Goal: Communication & Community: Participate in discussion

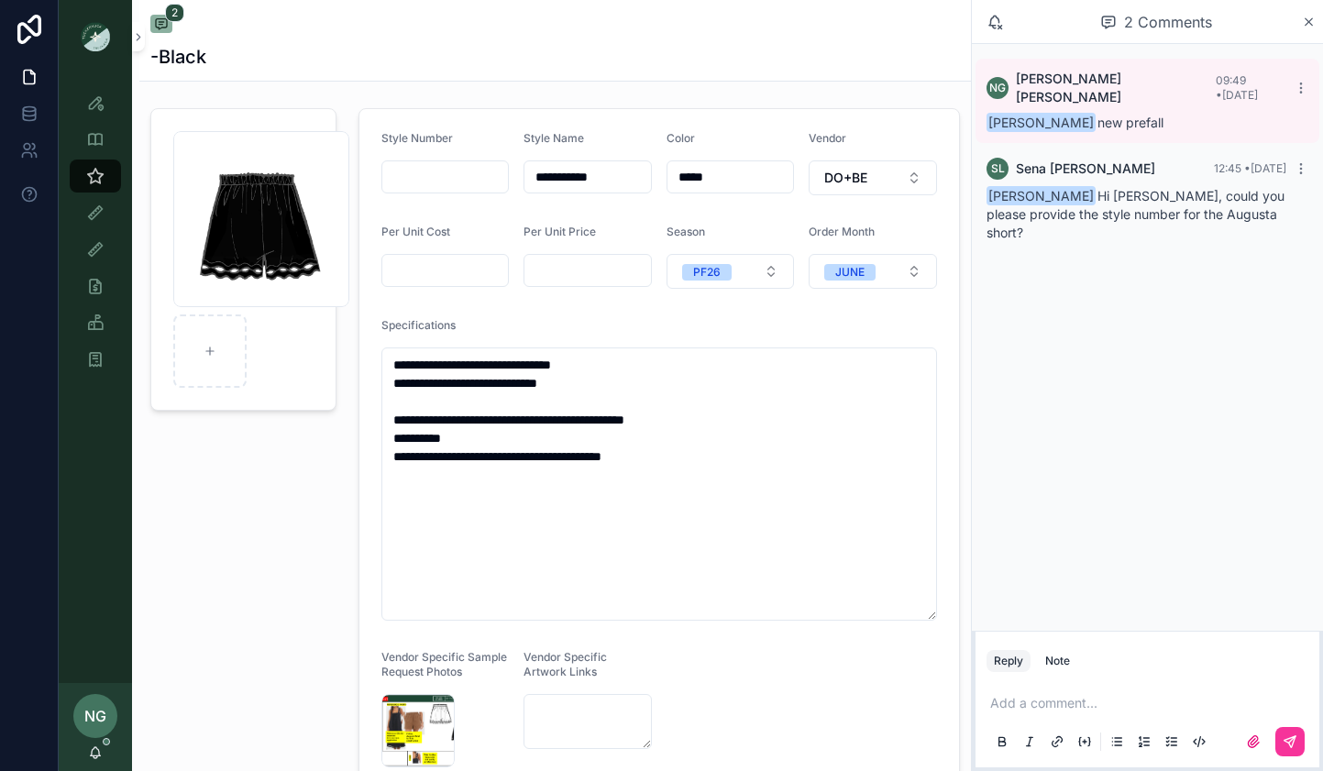
scroll to position [46, 0]
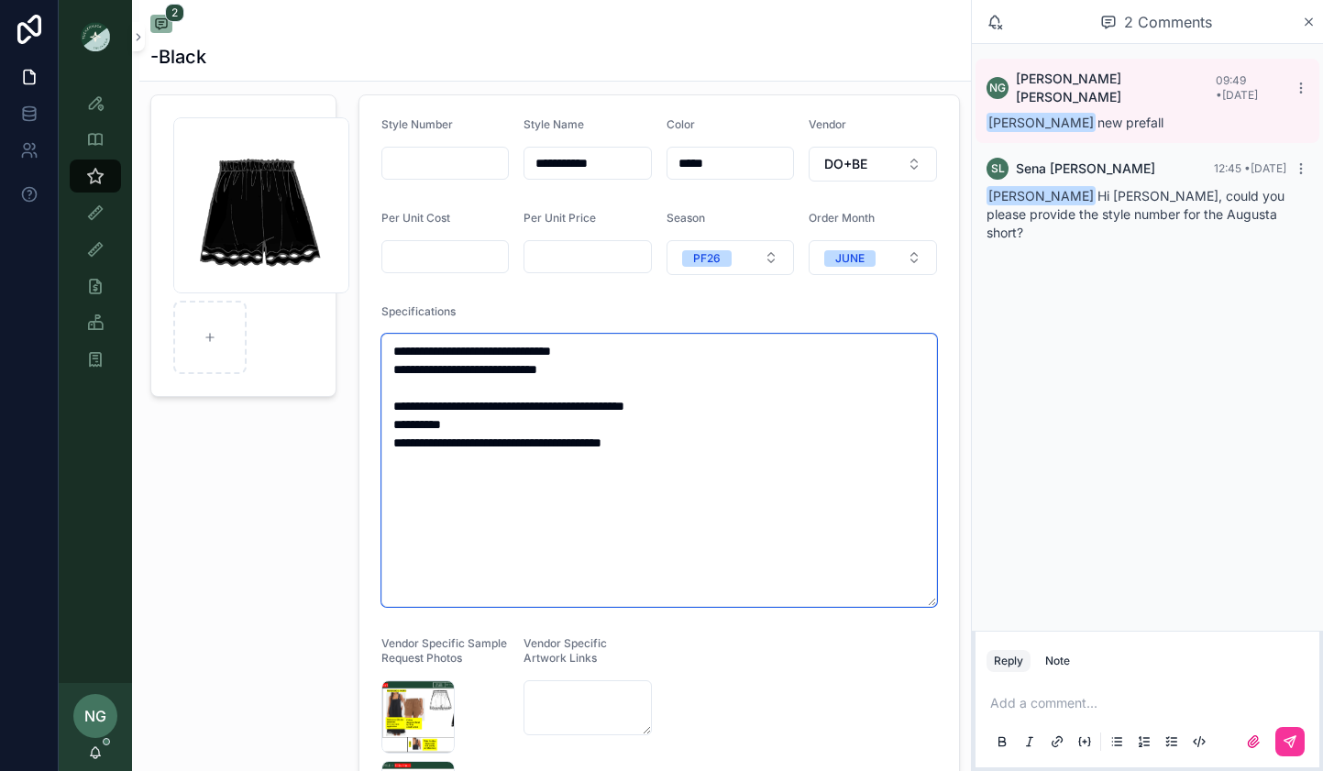
drag, startPoint x: 466, startPoint y: 411, endPoint x: 517, endPoint y: 408, distance: 51.4
click at [517, 408] on textarea "**********" at bounding box center [659, 470] width 556 height 273
click at [1074, 695] on p "scrollable content" at bounding box center [1151, 703] width 322 height 18
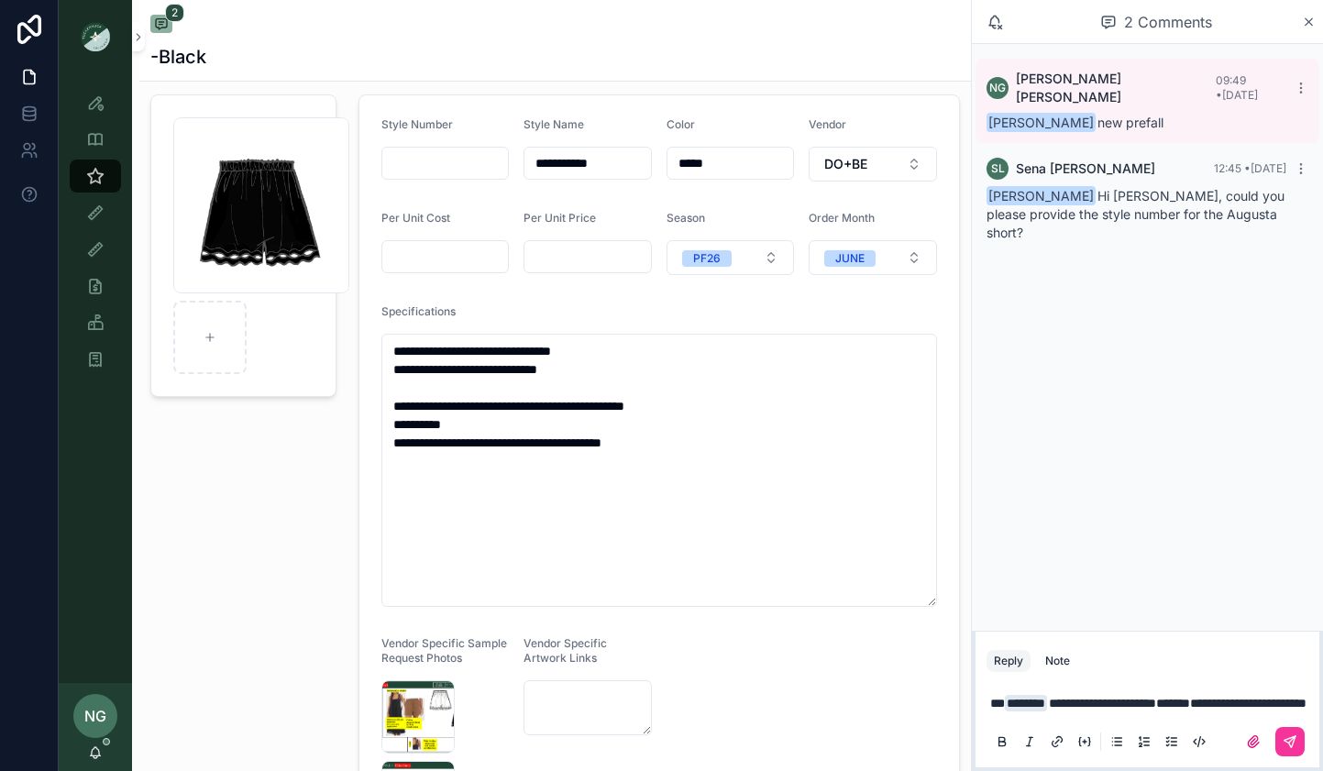
click at [1286, 739] on icon "scrollable content" at bounding box center [1289, 741] width 11 height 11
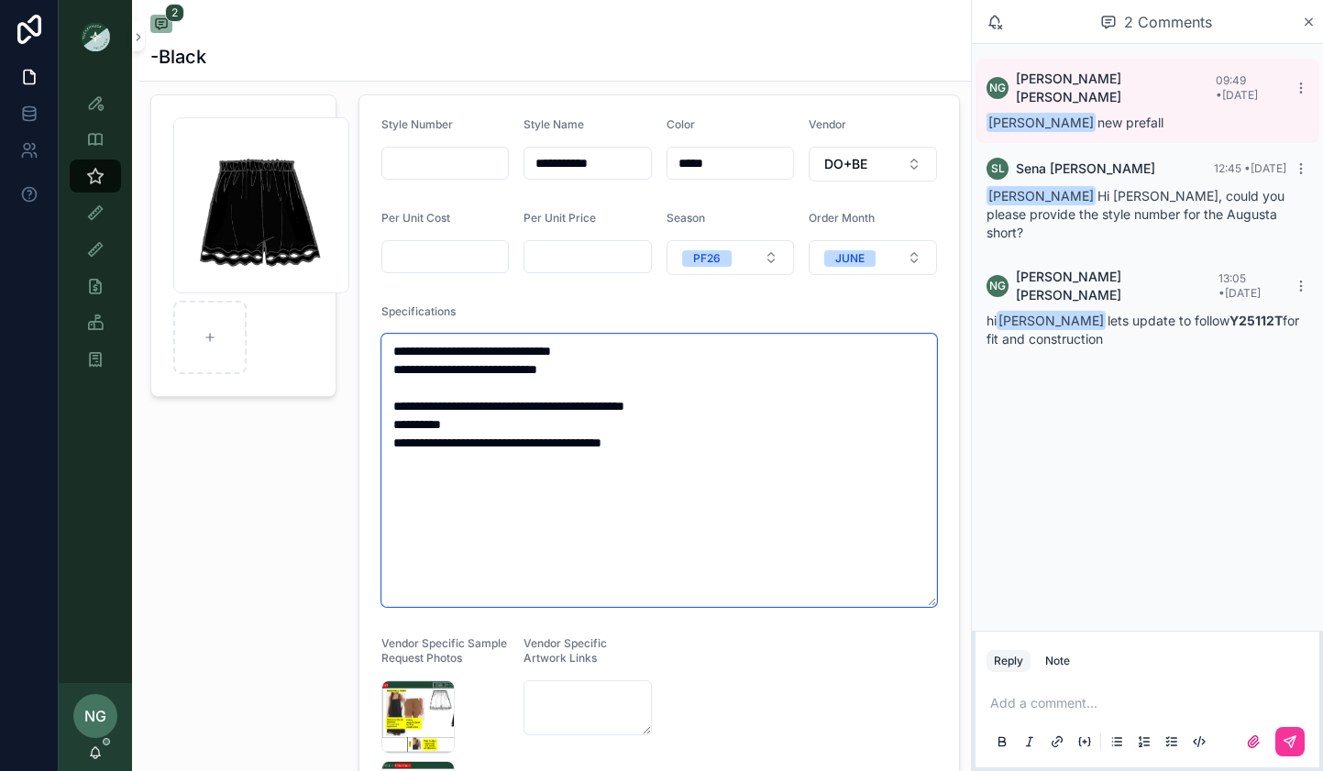
drag, startPoint x: 464, startPoint y: 398, endPoint x: 519, endPoint y: 400, distance: 55.0
click at [519, 400] on textarea "**********" at bounding box center [659, 470] width 556 height 273
click at [581, 410] on textarea "**********" at bounding box center [659, 470] width 556 height 273
drag, startPoint x: 717, startPoint y: 412, endPoint x: 366, endPoint y: 407, distance: 351.2
click at [366, 407] on form "**********" at bounding box center [659, 516] width 600 height 842
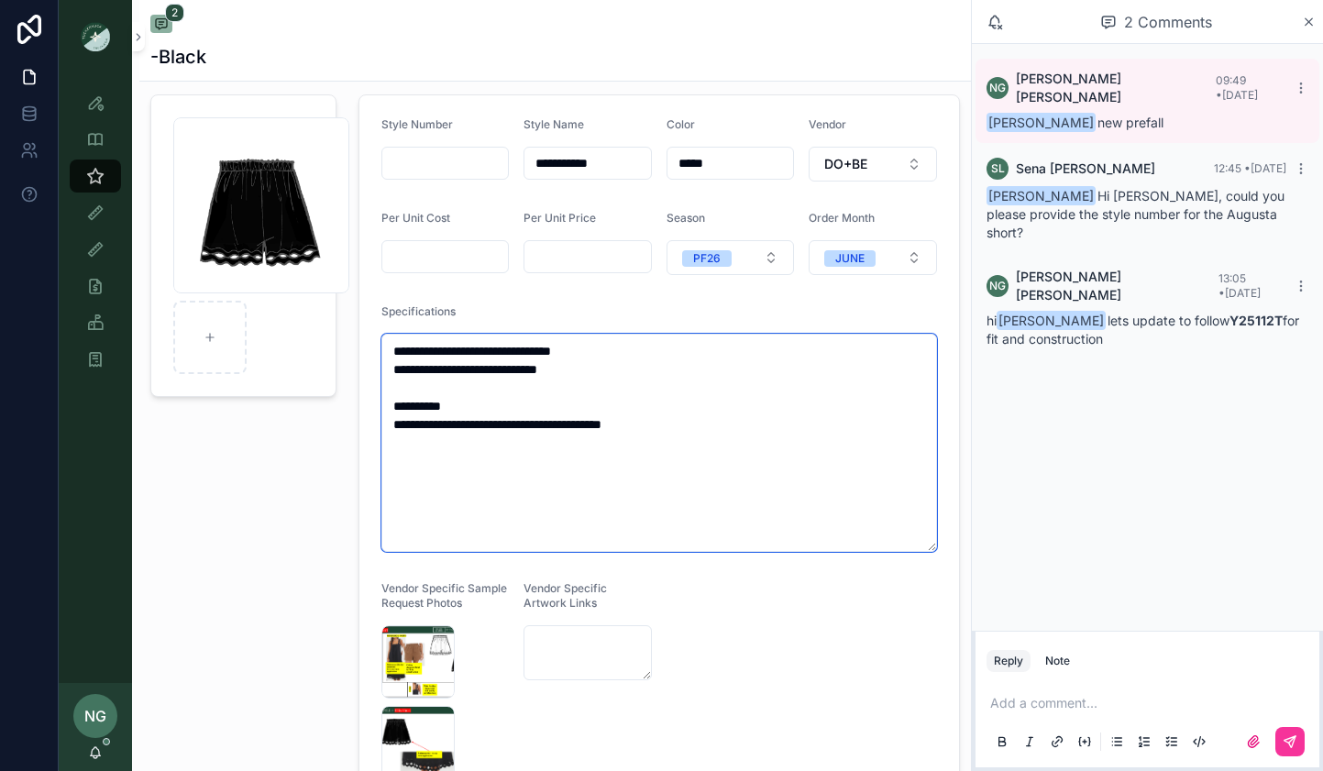
type textarea "**********"
click at [462, 17] on div "2" at bounding box center [555, 26] width 810 height 22
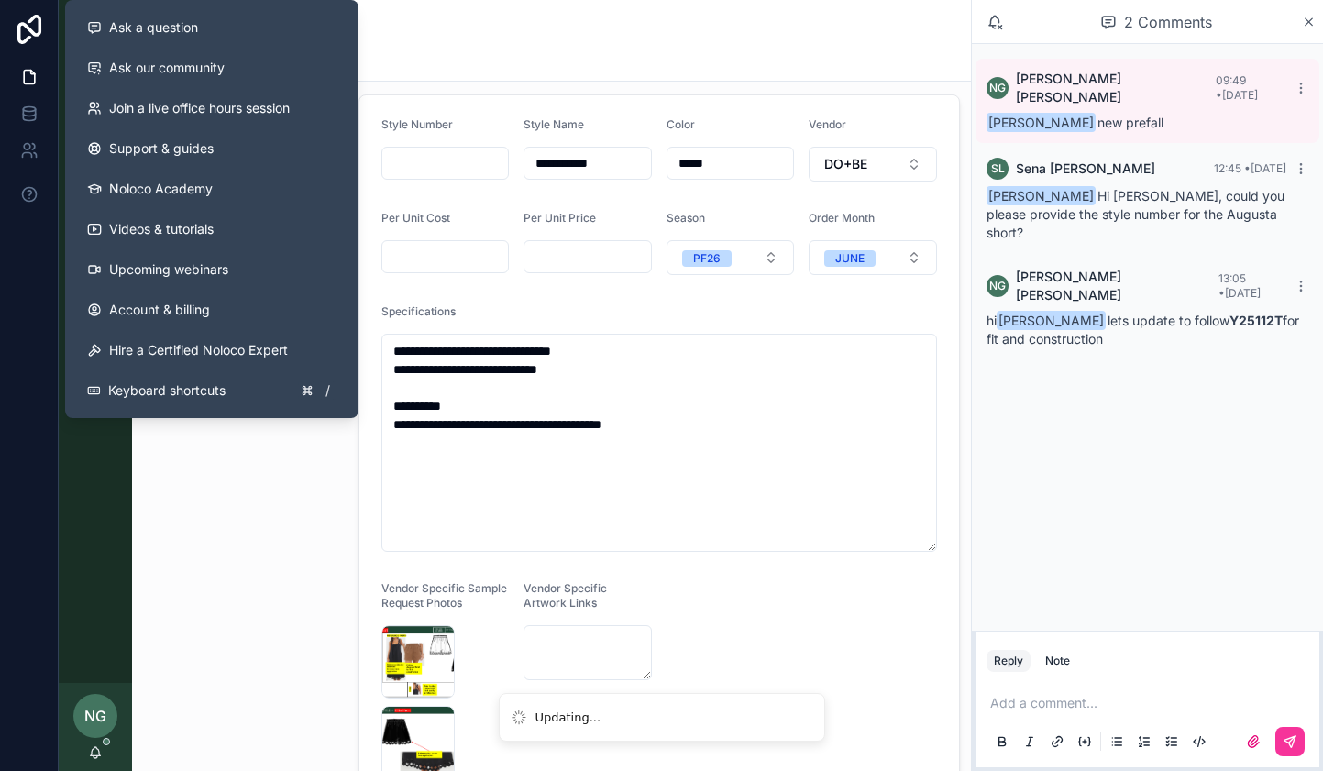
click at [492, 46] on div "-Black" at bounding box center [555, 57] width 810 height 26
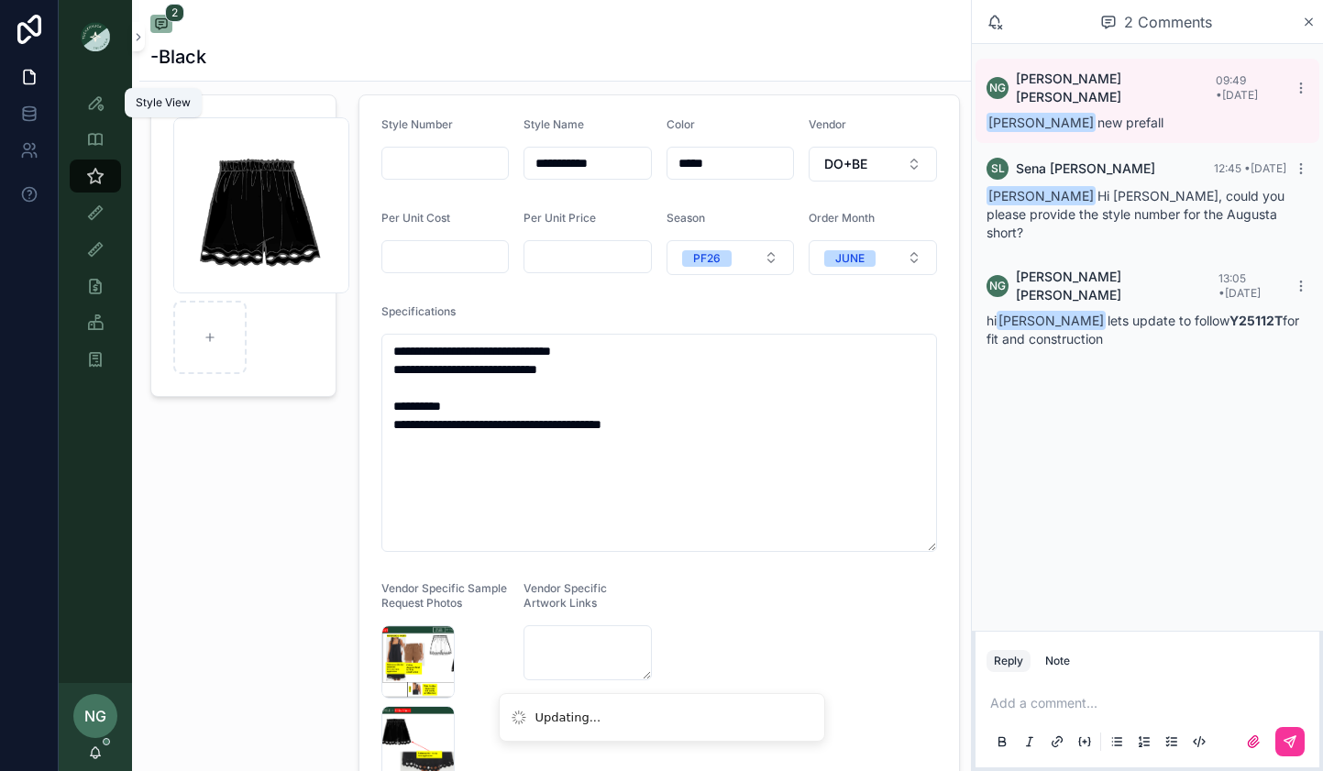
click at [91, 98] on icon "scrollable content" at bounding box center [95, 103] width 18 height 18
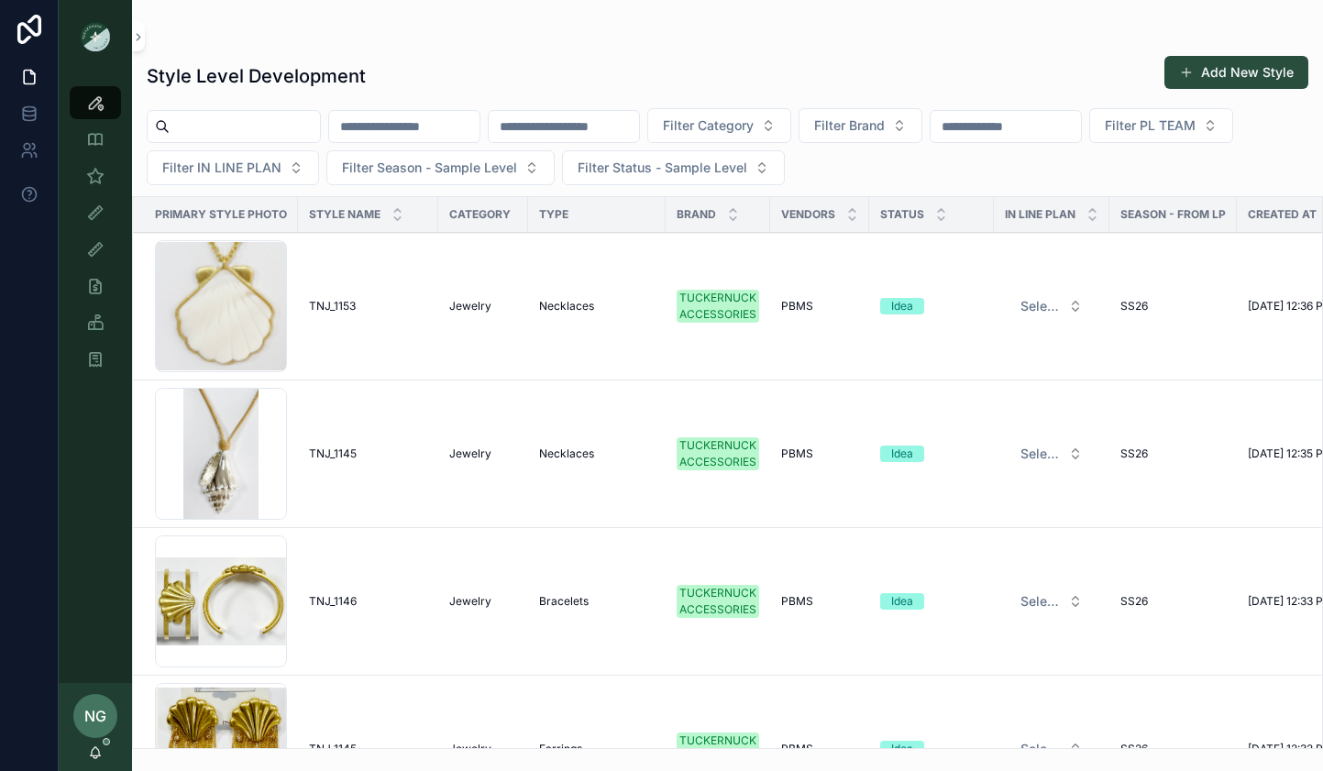
click at [101, 744] on div "NG Noelle Garcia-Farris" at bounding box center [95, 727] width 73 height 88
click at [88, 744] on div "NG Noelle Garcia-Farris" at bounding box center [95, 727] width 73 height 88
click at [93, 746] on icon "scrollable content" at bounding box center [95, 752] width 15 height 15
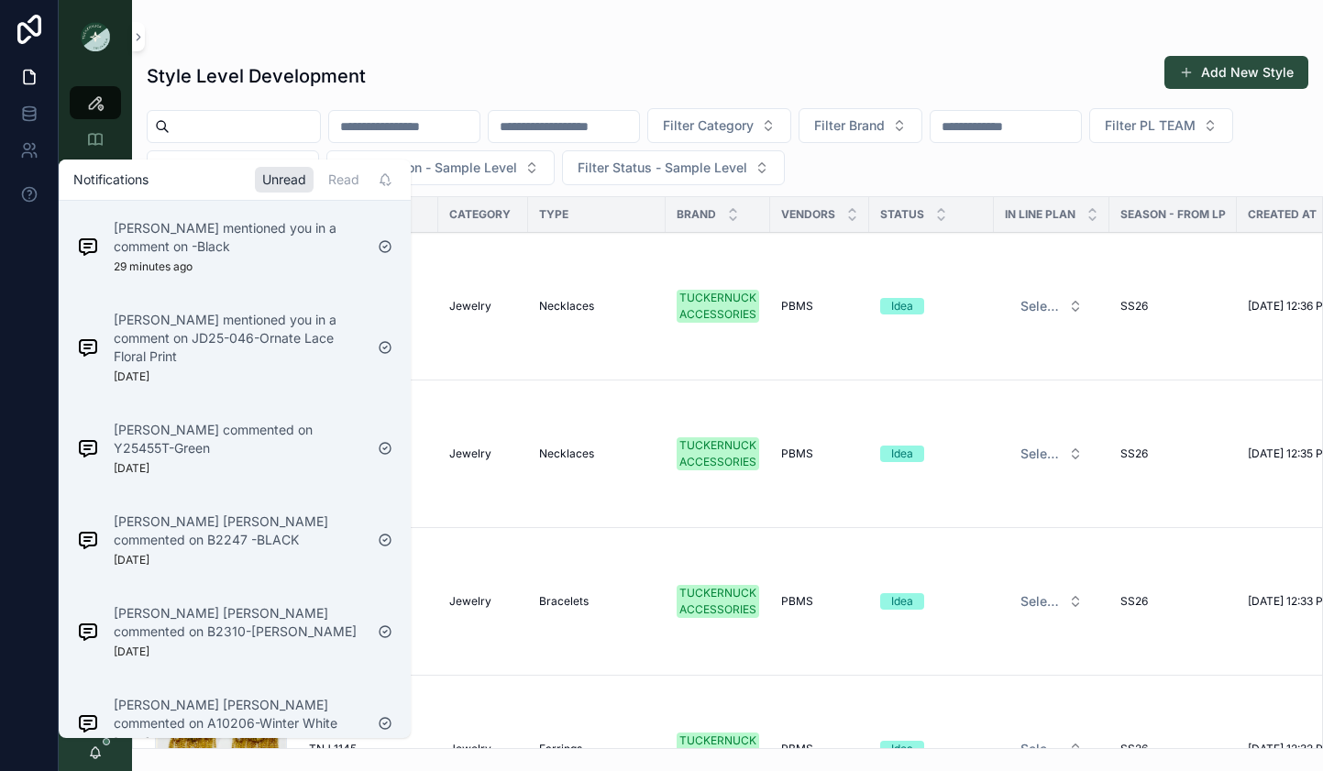
click at [308, 252] on p "Sena Lee mentioned you in a comment on -Black" at bounding box center [238, 237] width 249 height 37
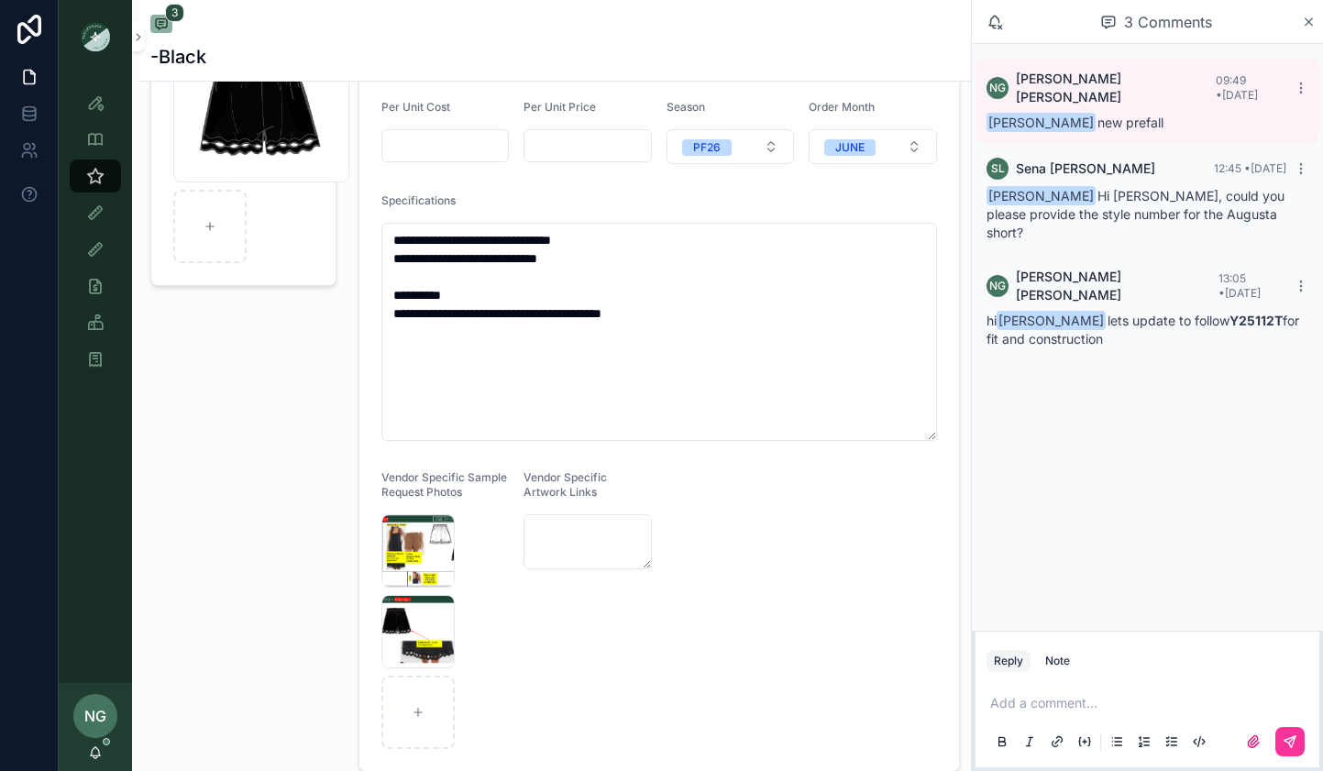
scroll to position [189, 0]
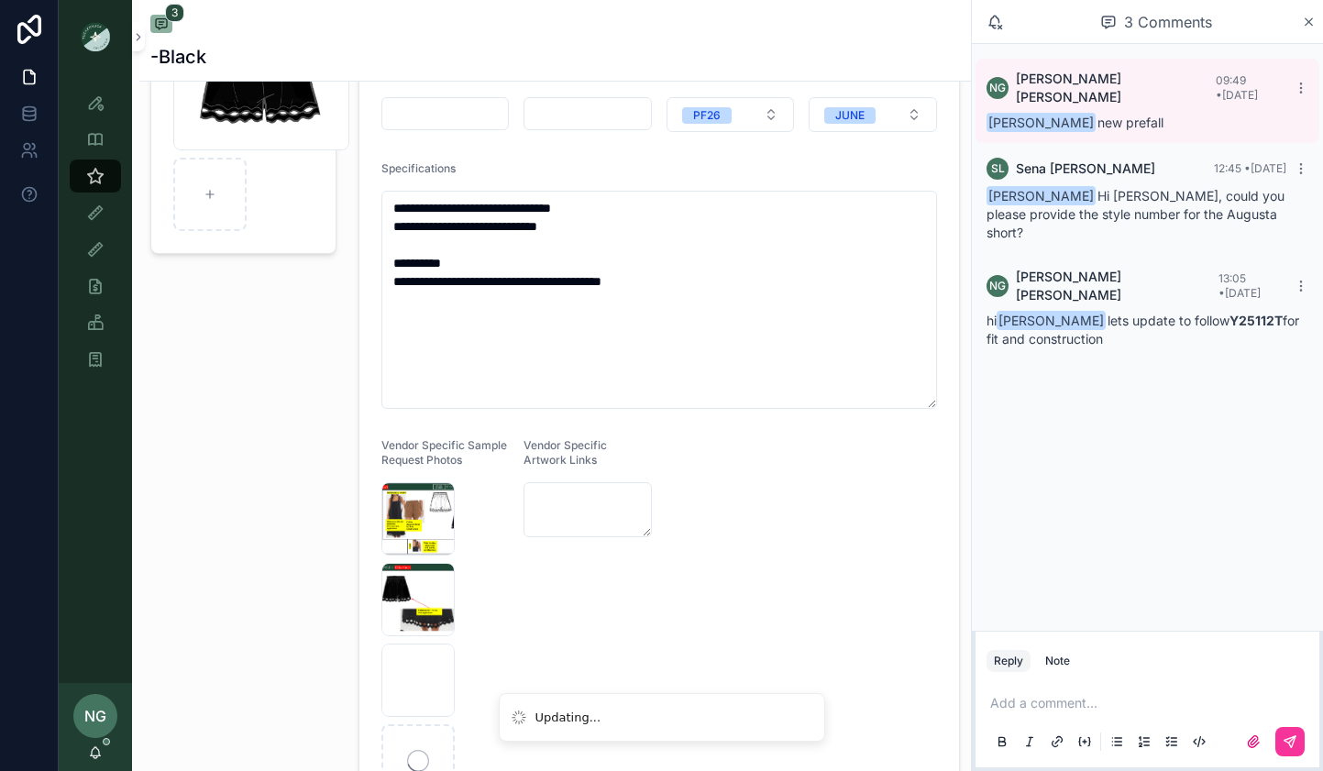
click at [0, 0] on icon "scrollable content" at bounding box center [0, 0] width 0 height 0
click at [464, 464] on icon "scrollable content" at bounding box center [459, 465] width 15 height 15
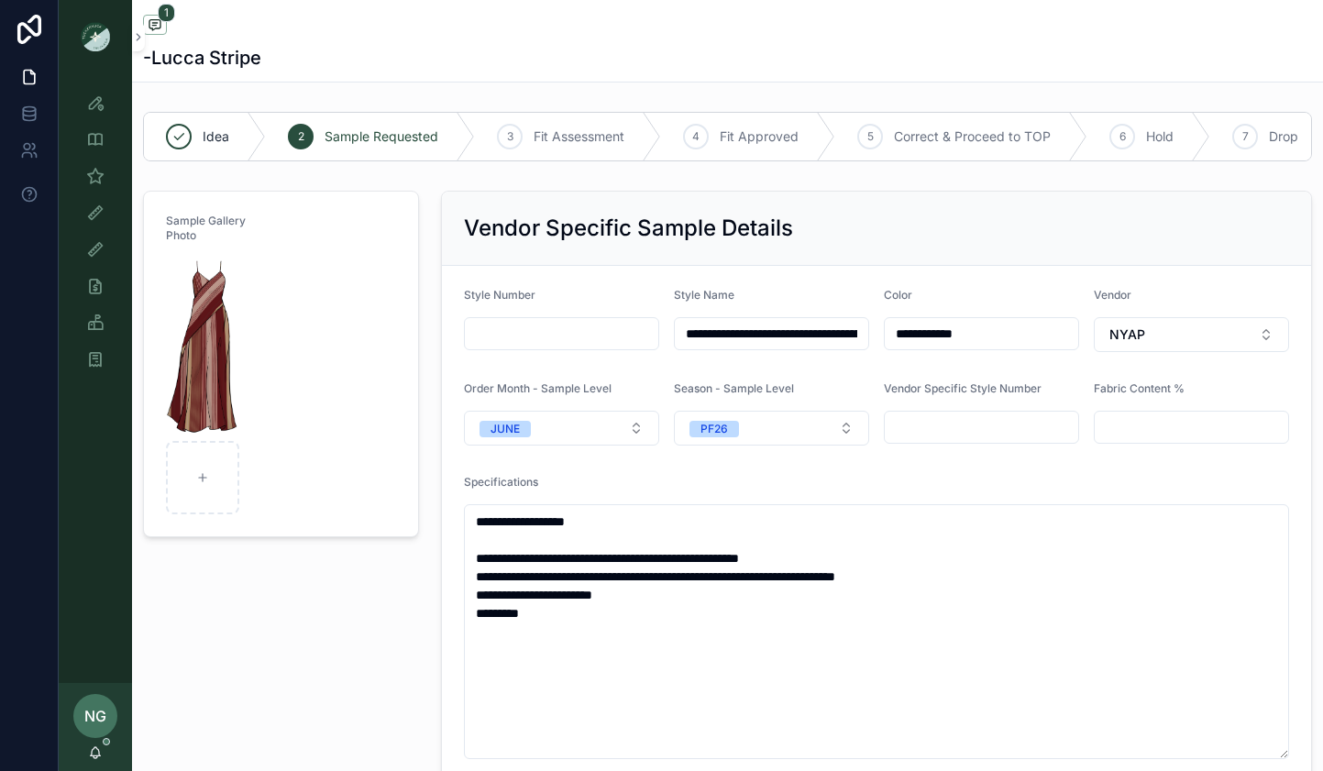
scroll to position [458, 0]
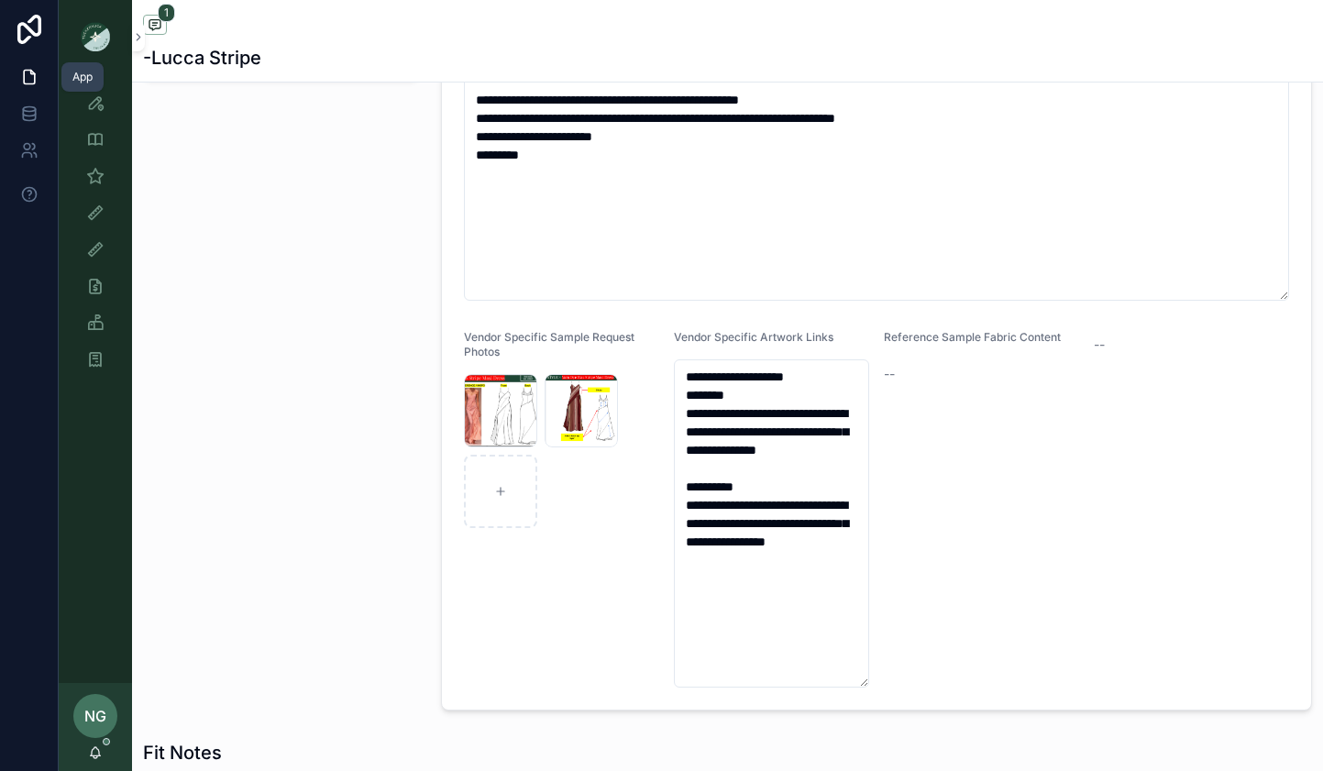
click at [30, 71] on icon at bounding box center [29, 78] width 11 height 14
click at [94, 103] on icon "scrollable content" at bounding box center [95, 103] width 18 height 18
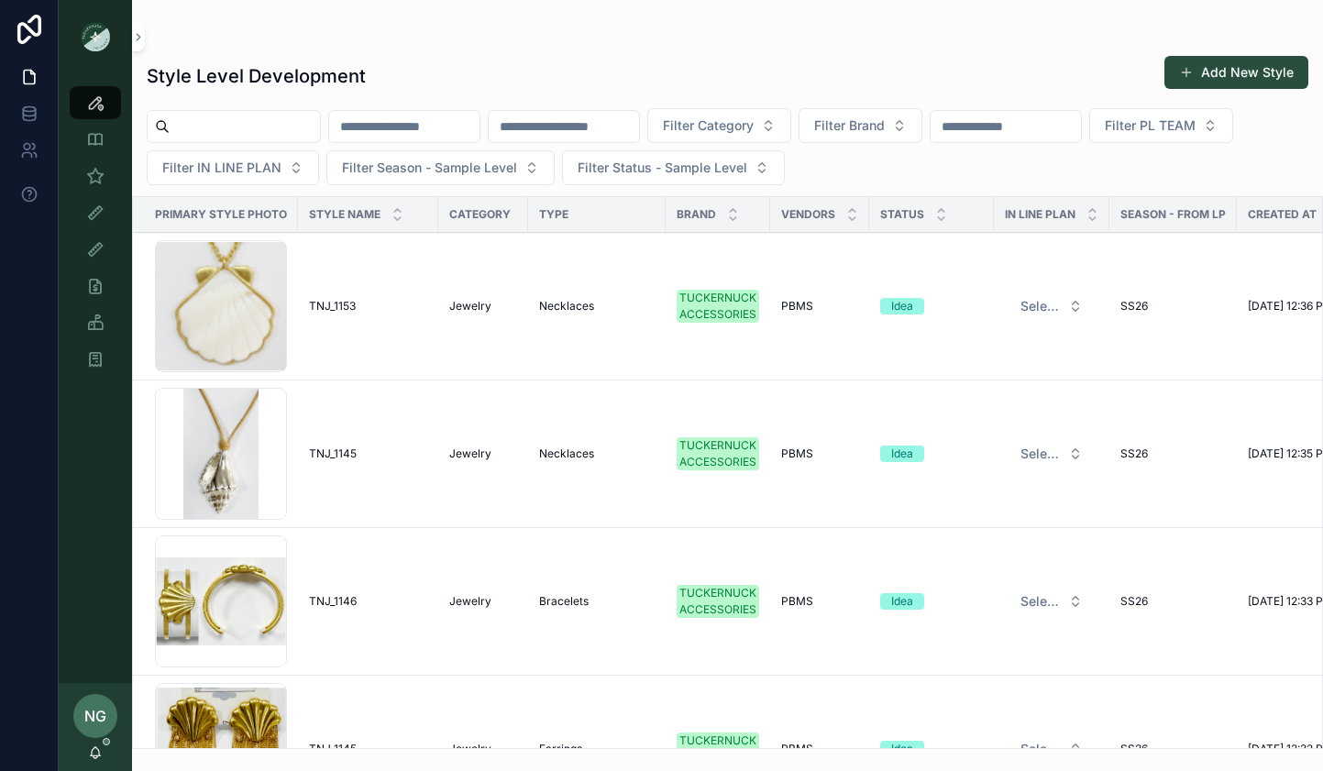
click at [592, 117] on input "scrollable content" at bounding box center [564, 127] width 150 height 26
click at [592, 130] on input "scrollable content" at bounding box center [564, 127] width 150 height 26
paste input "*******"
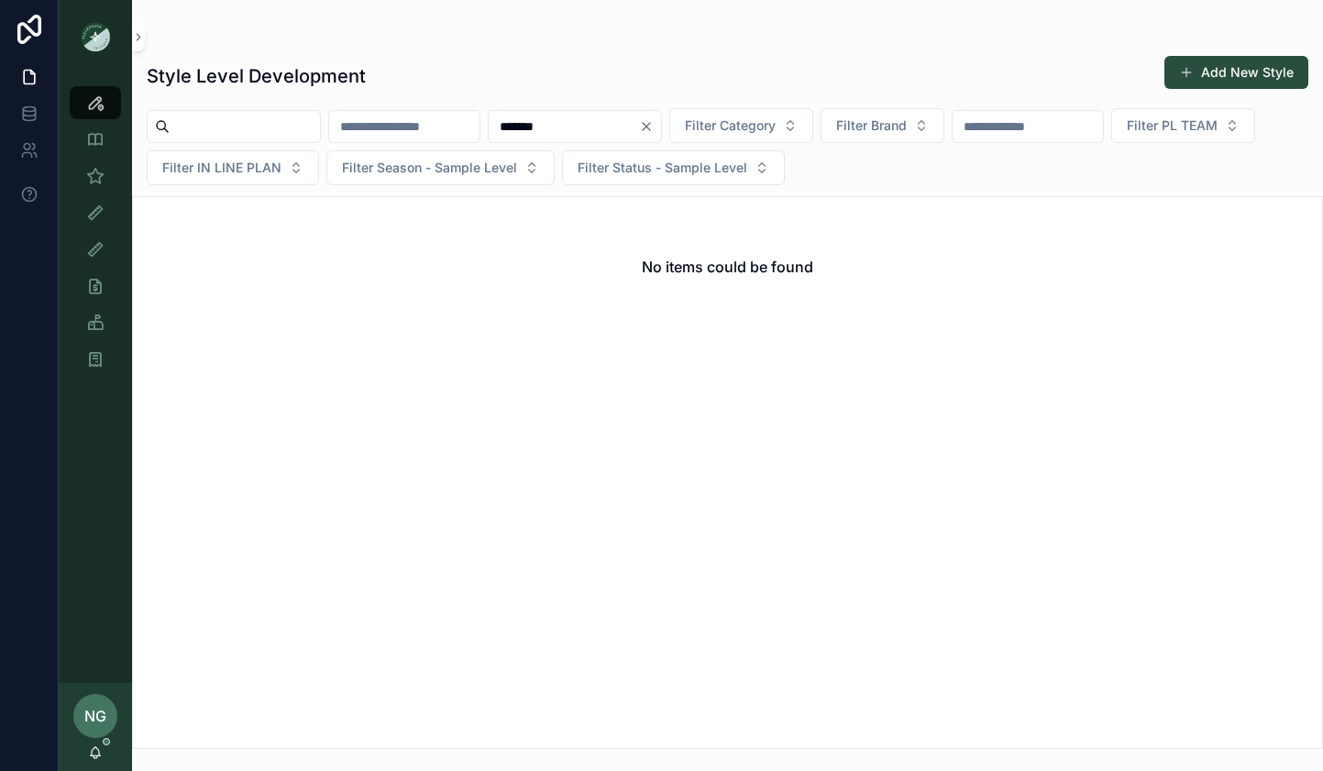
type input "*******"
click at [662, 116] on div "*******" at bounding box center [575, 126] width 174 height 33
click at [650, 127] on icon "Clear" at bounding box center [646, 126] width 7 height 7
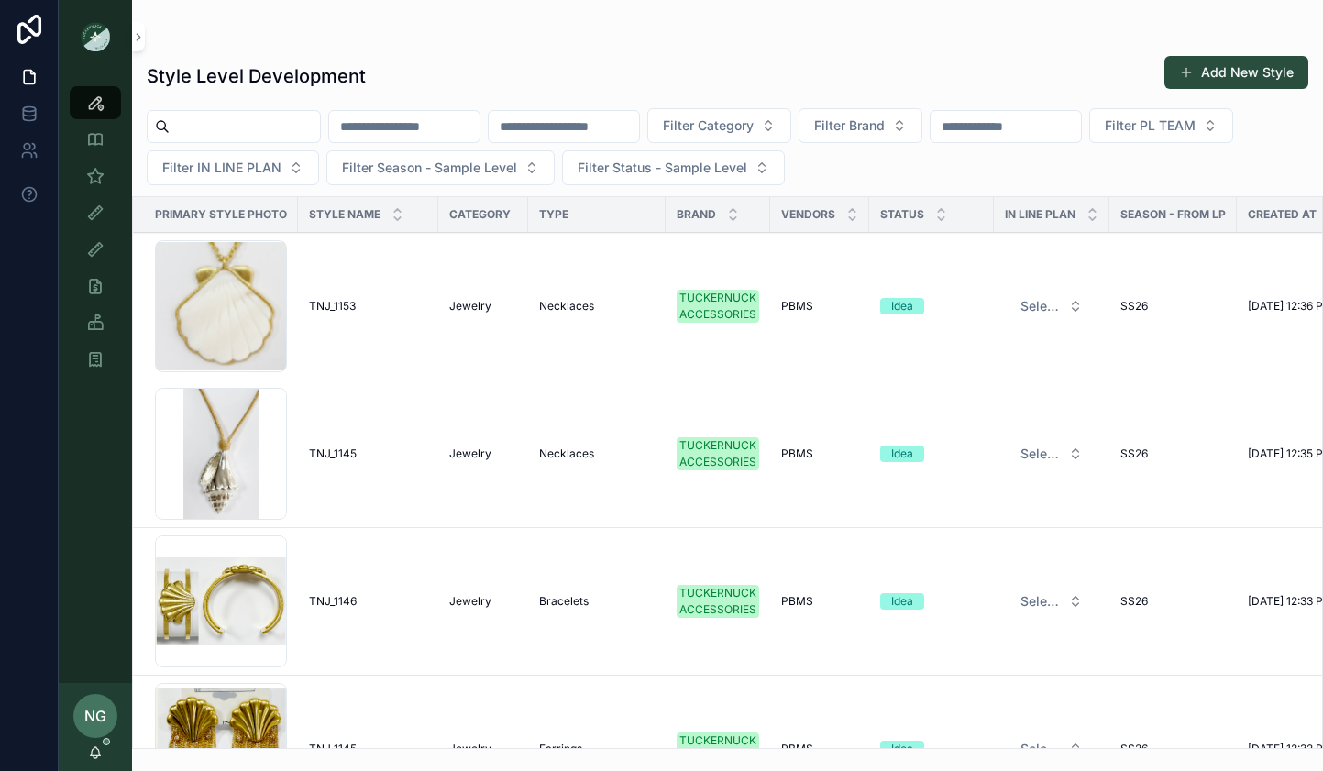
click at [791, 127] on button "Filter Category" at bounding box center [719, 125] width 144 height 35
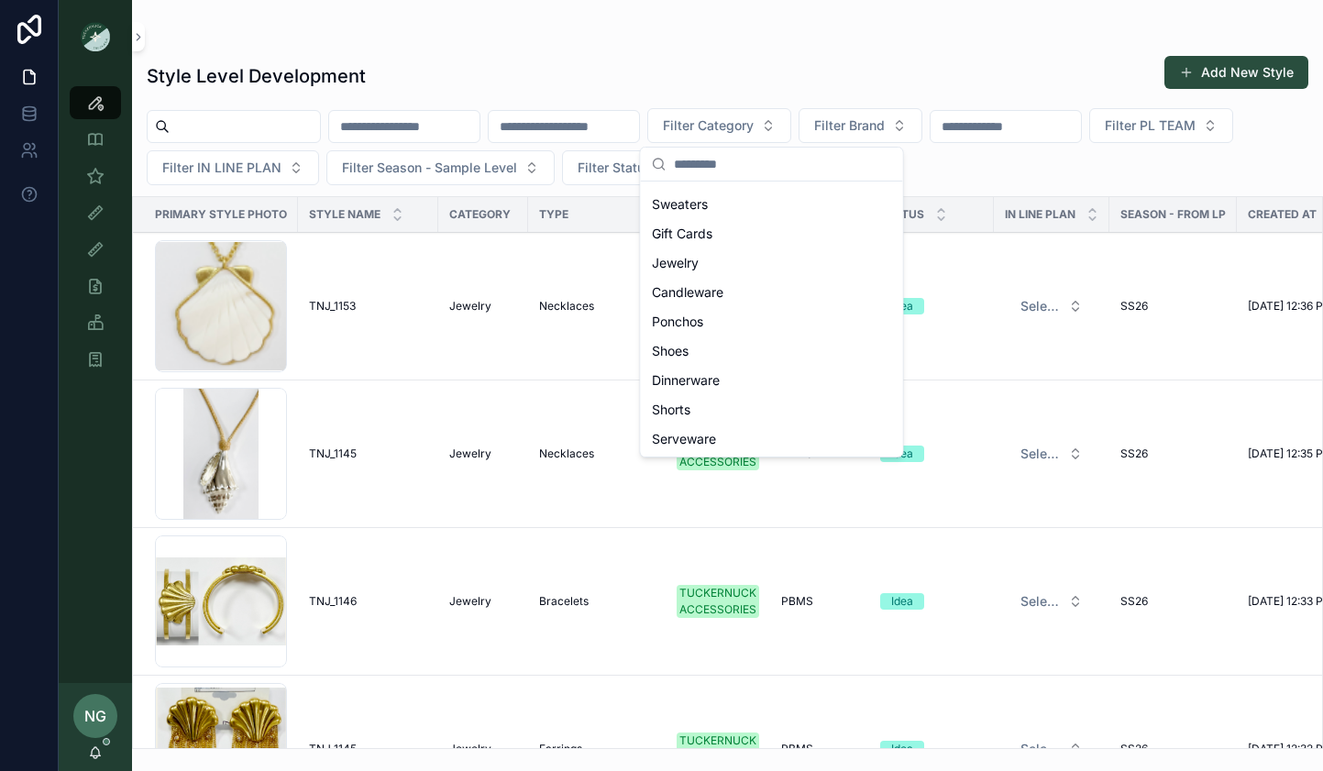
scroll to position [376, 0]
click at [761, 346] on div "Shorts" at bounding box center [772, 351] width 255 height 29
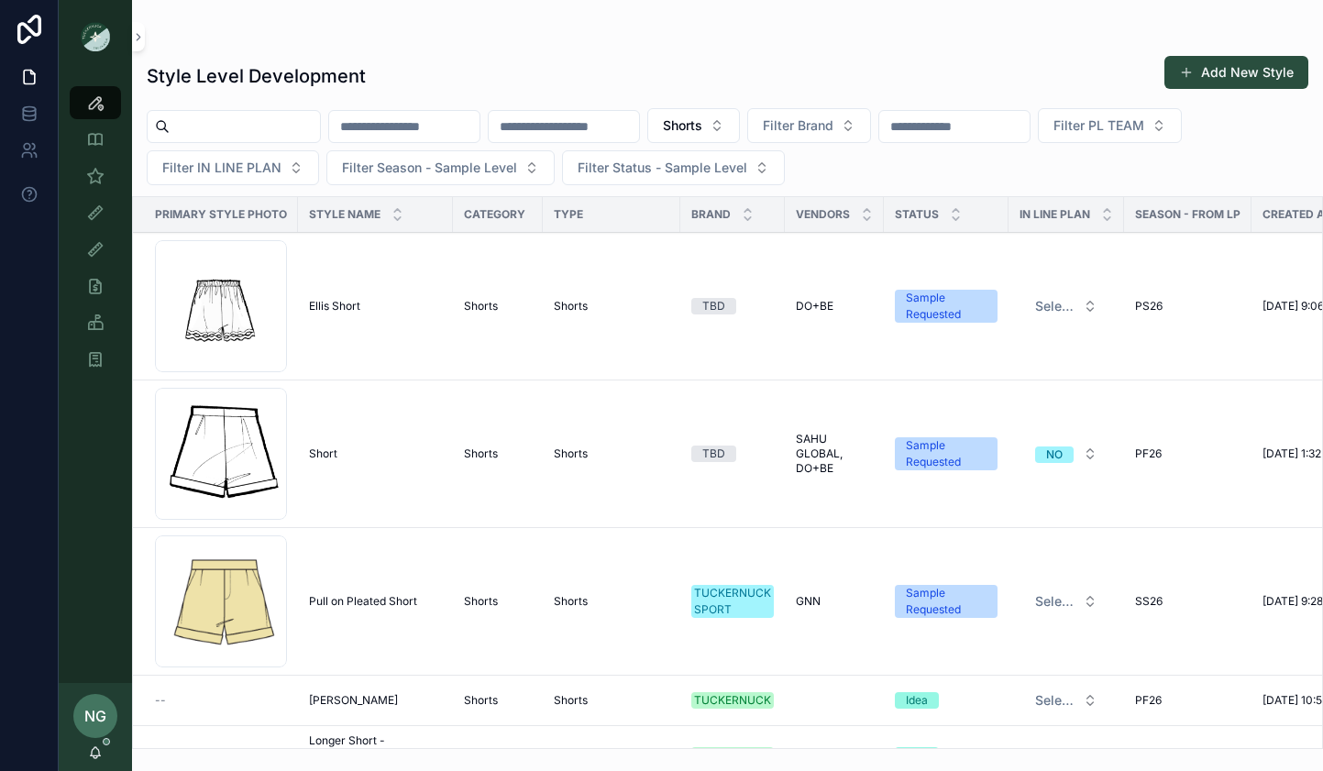
click at [970, 122] on input "scrollable content" at bounding box center [954, 127] width 150 height 26
type input "*****"
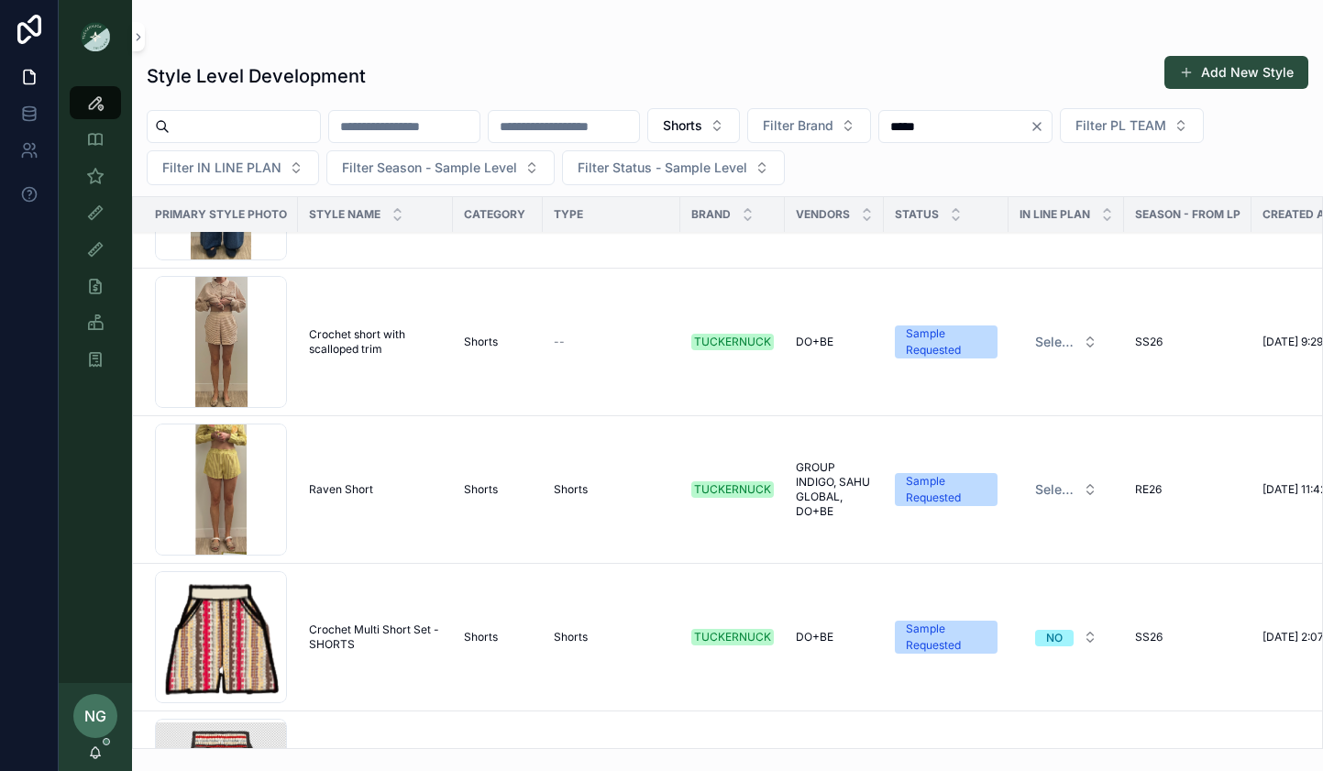
scroll to position [344, 0]
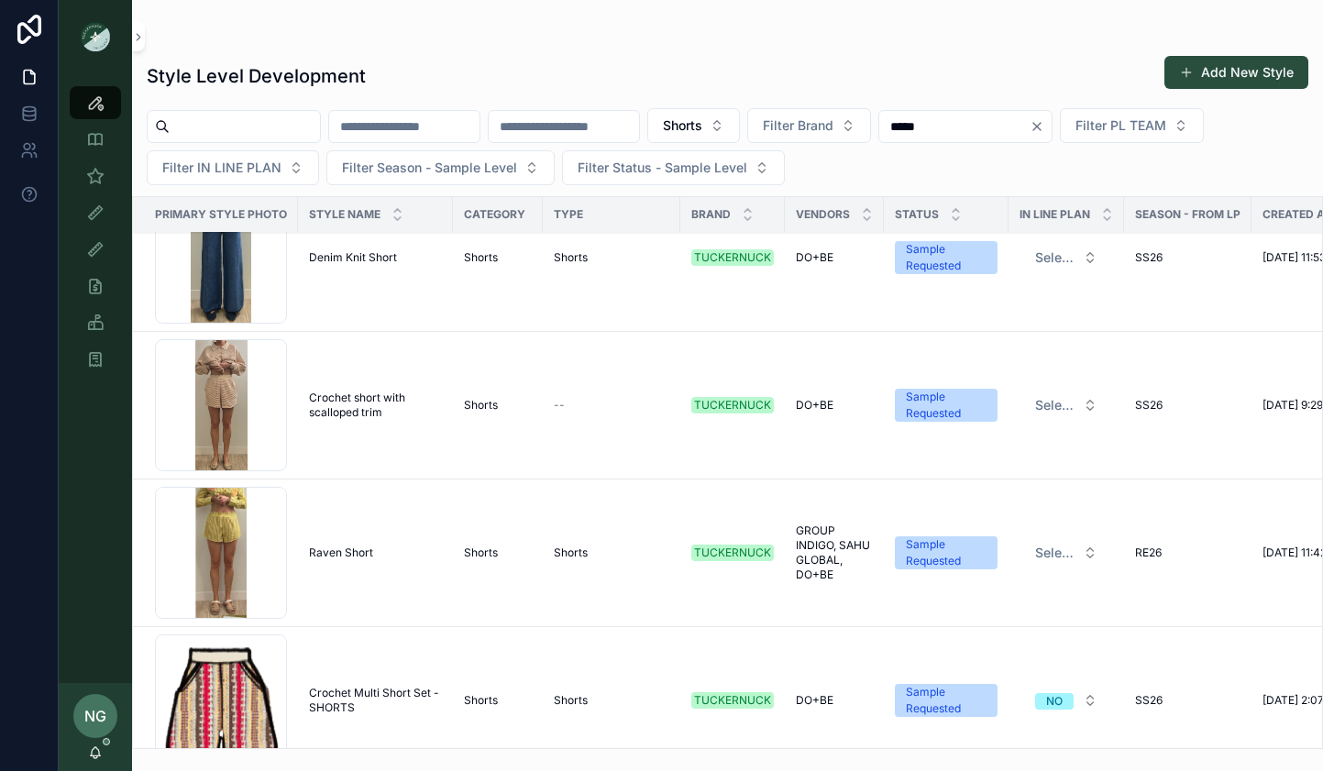
click at [349, 562] on td "Raven Short Raven Short" at bounding box center [375, 554] width 155 height 148
click at [348, 551] on span "Raven Short" at bounding box center [341, 553] width 64 height 15
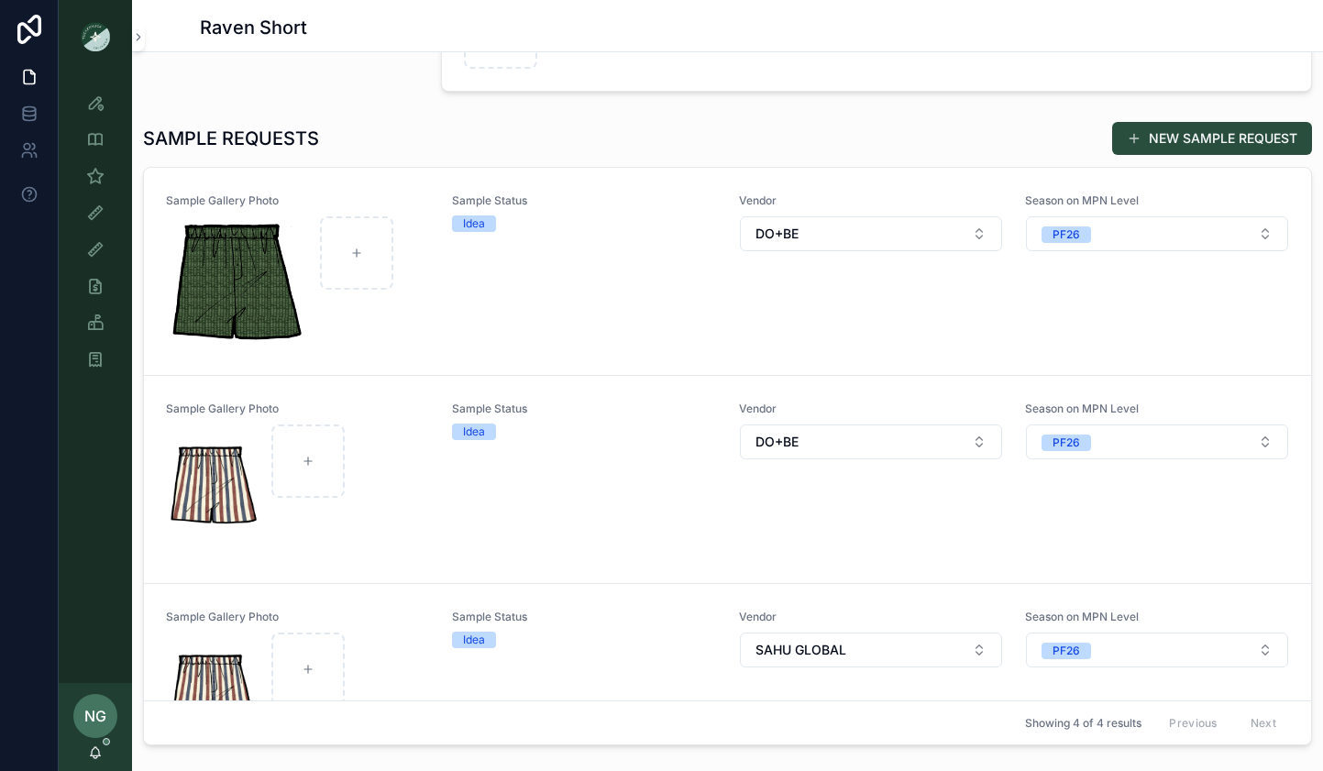
click at [237, 283] on img "scrollable content" at bounding box center [240, 282] width 146 height 132
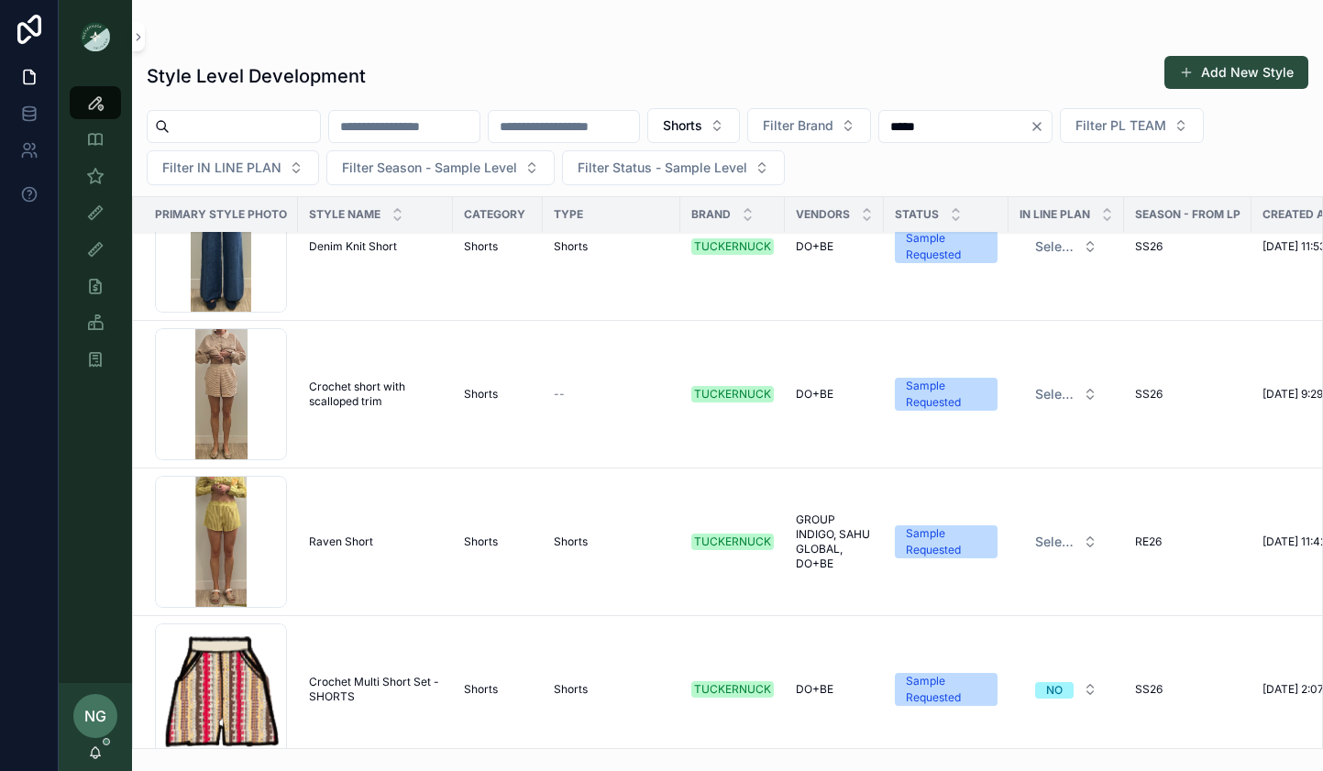
scroll to position [365, 0]
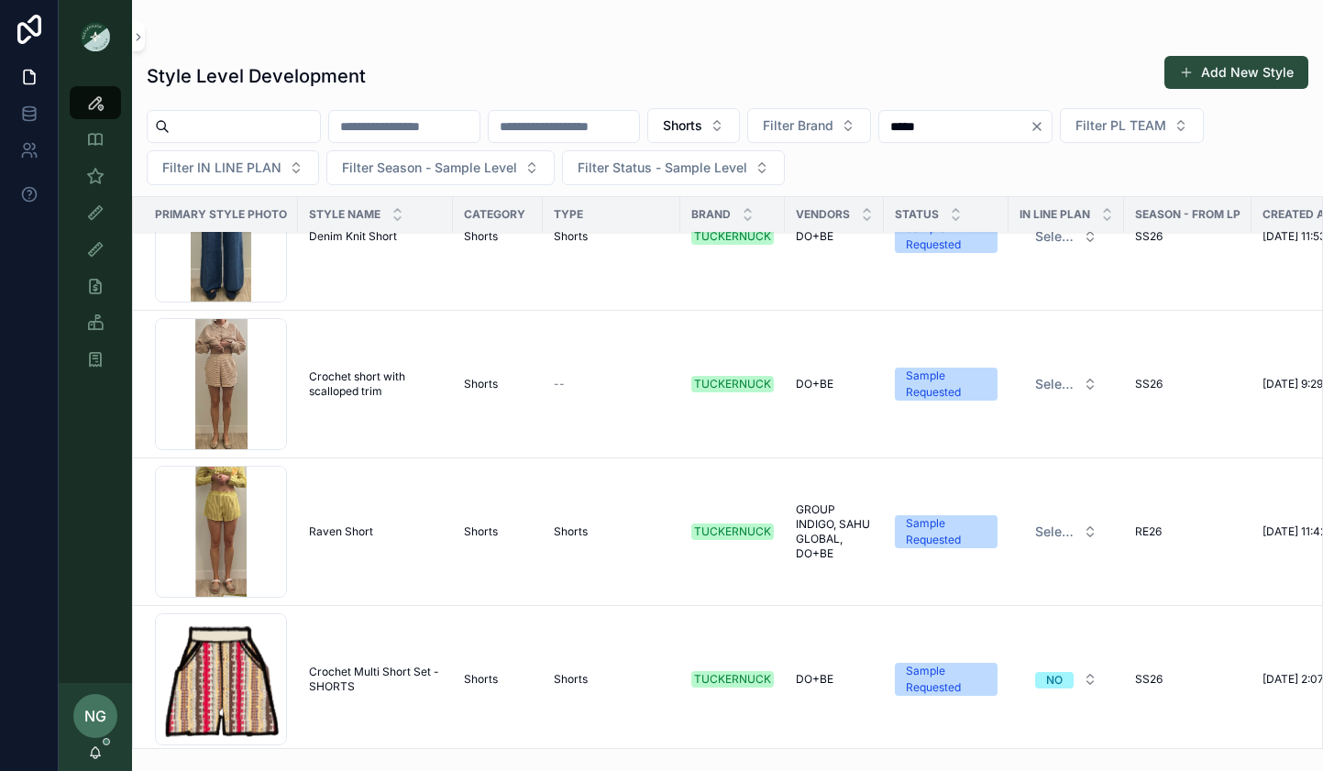
click at [1044, 127] on icon "Clear" at bounding box center [1037, 126] width 15 height 15
click at [740, 125] on button "Shorts" at bounding box center [693, 125] width 93 height 35
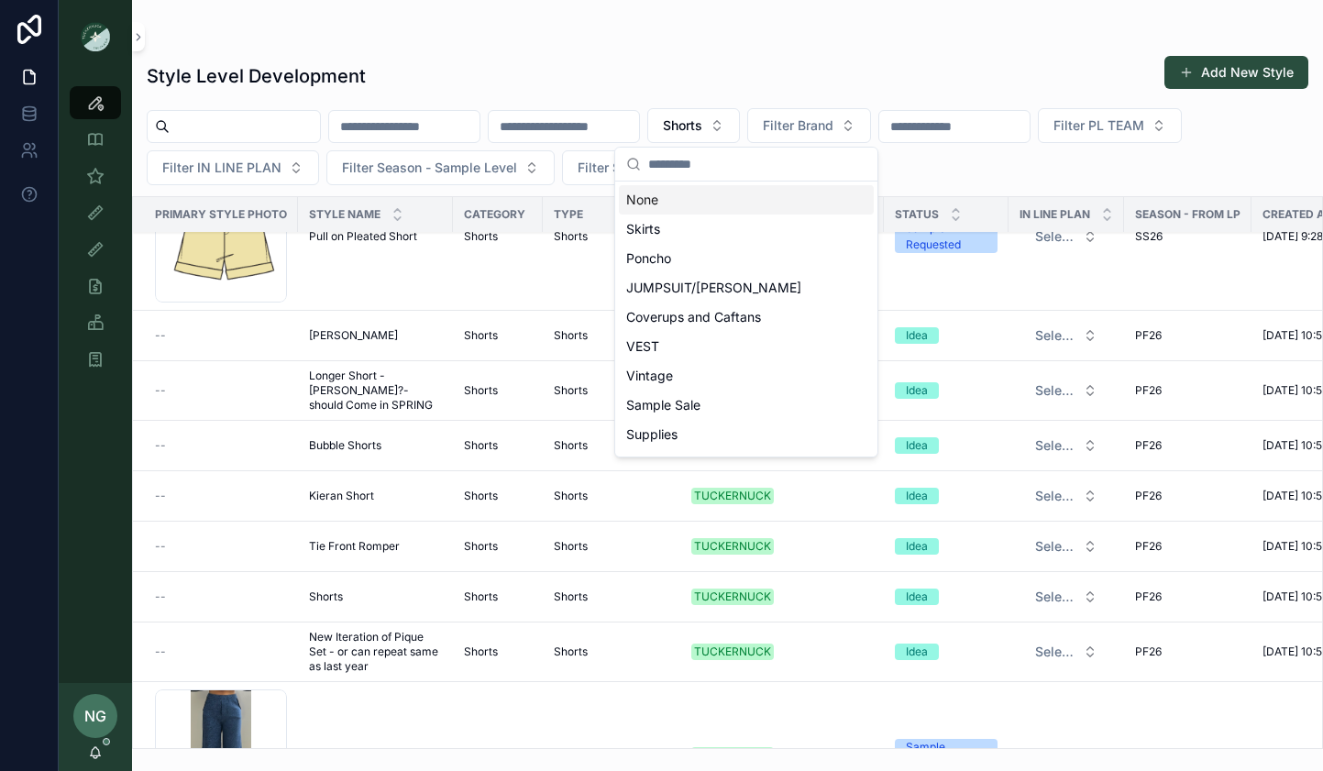
click at [729, 198] on div "None" at bounding box center [746, 199] width 255 height 29
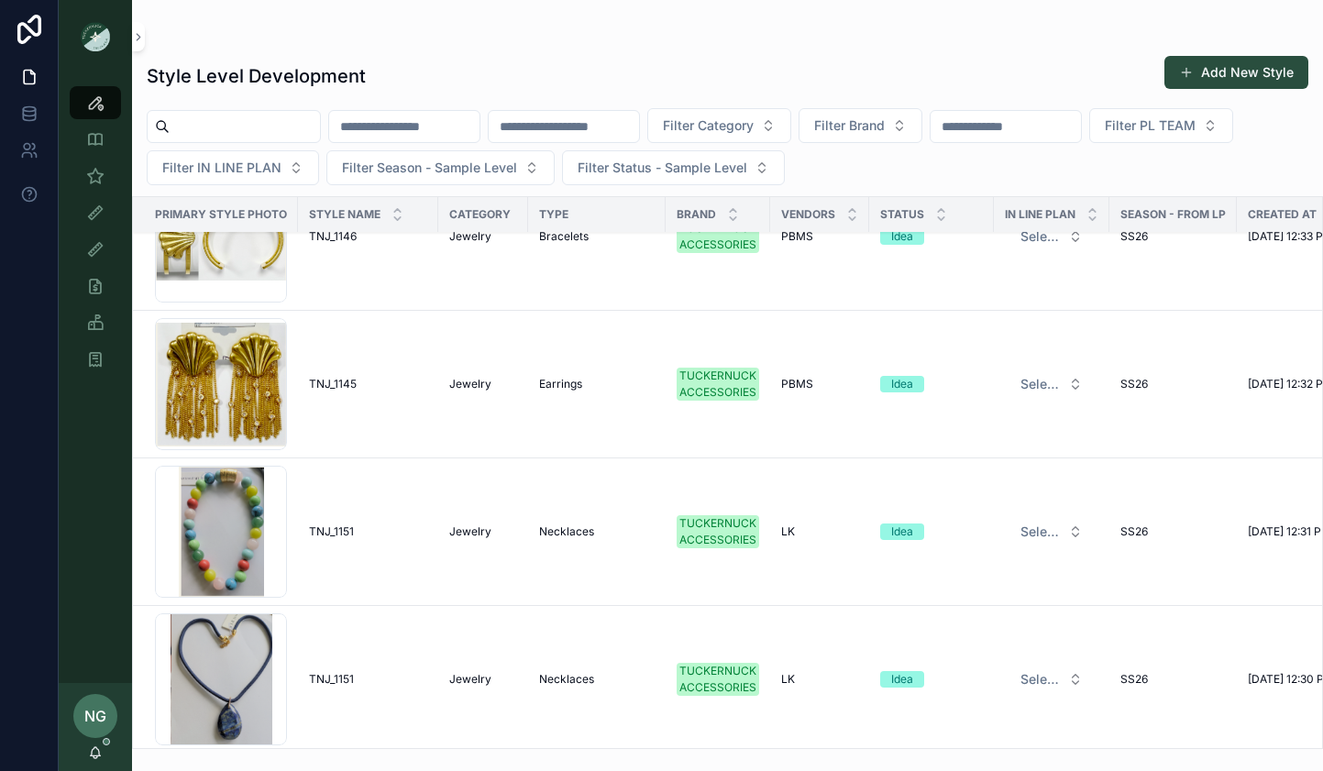
drag, startPoint x: 700, startPoint y: 65, endPoint x: 604, endPoint y: 93, distance: 100.1
click at [700, 66] on div "Style Level Development Add New Style" at bounding box center [728, 76] width 1162 height 42
click at [444, 172] on span "Filter Season - Sample Level" at bounding box center [429, 168] width 175 height 18
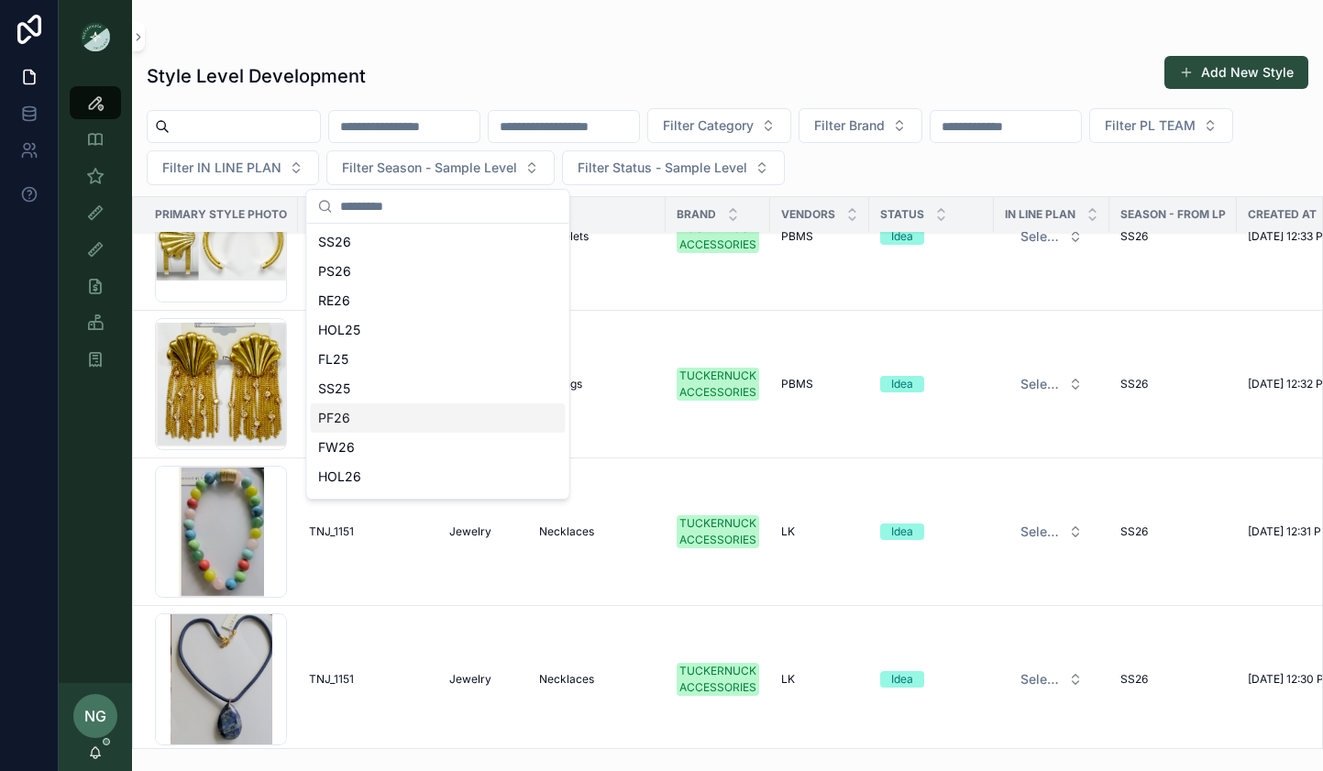
click at [440, 424] on div "PF26" at bounding box center [438, 417] width 255 height 29
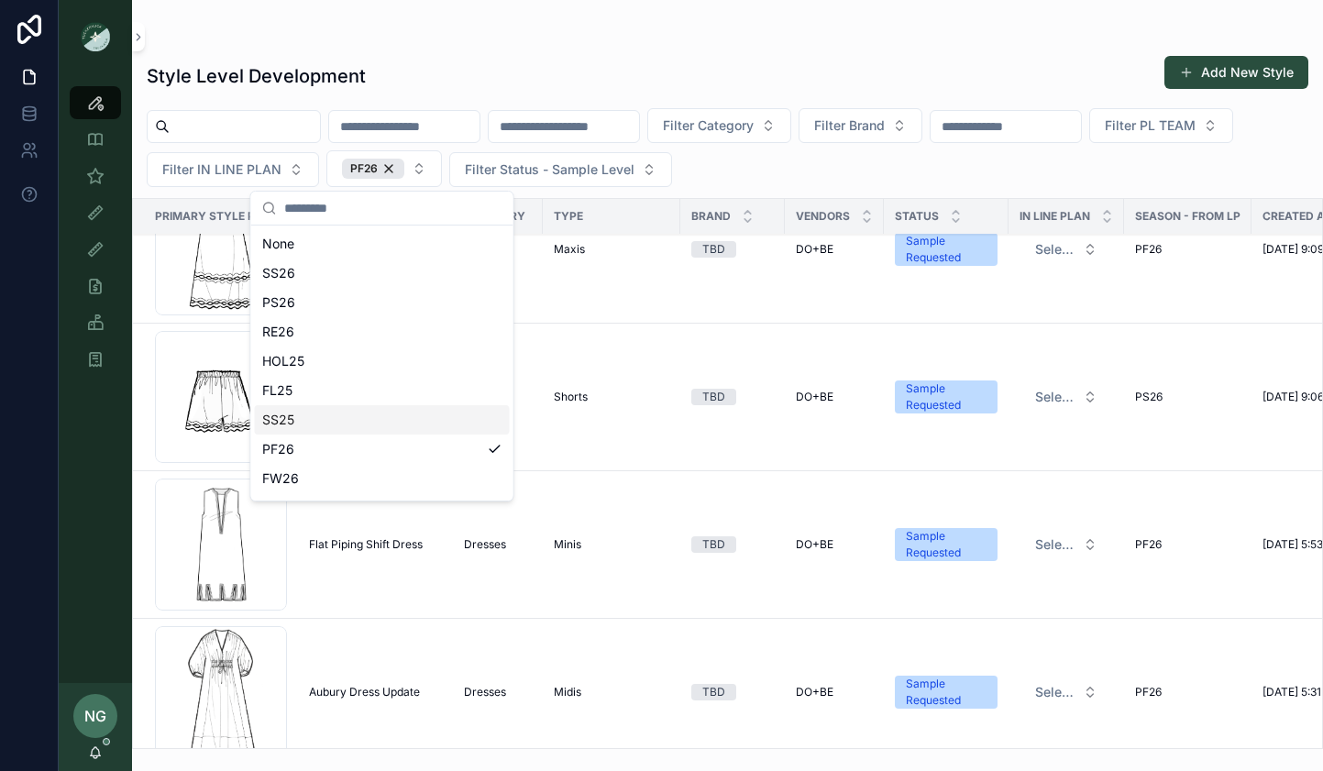
scroll to position [376, 0]
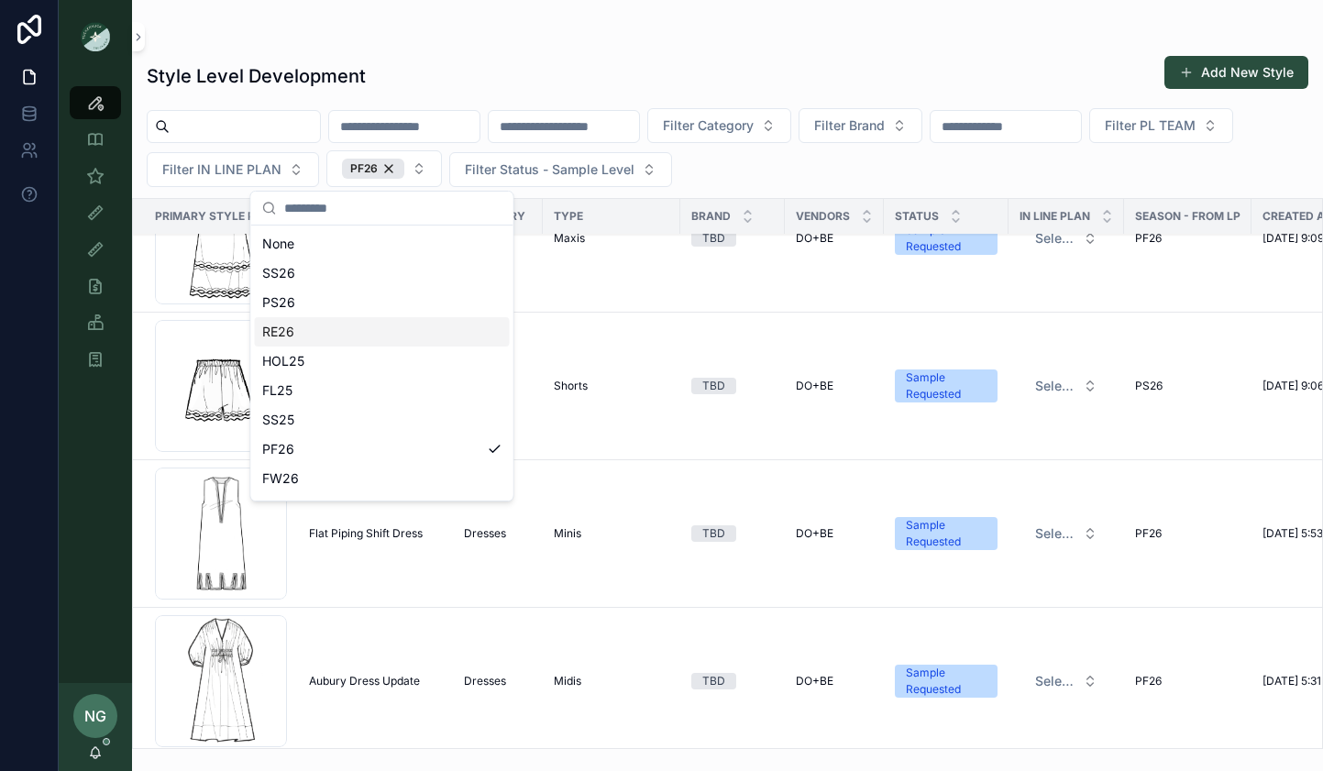
drag, startPoint x: 658, startPoint y: 39, endPoint x: 652, endPoint y: 109, distance: 70.9
click at [659, 40] on div "scrollable content" at bounding box center [728, 36] width 1162 height 15
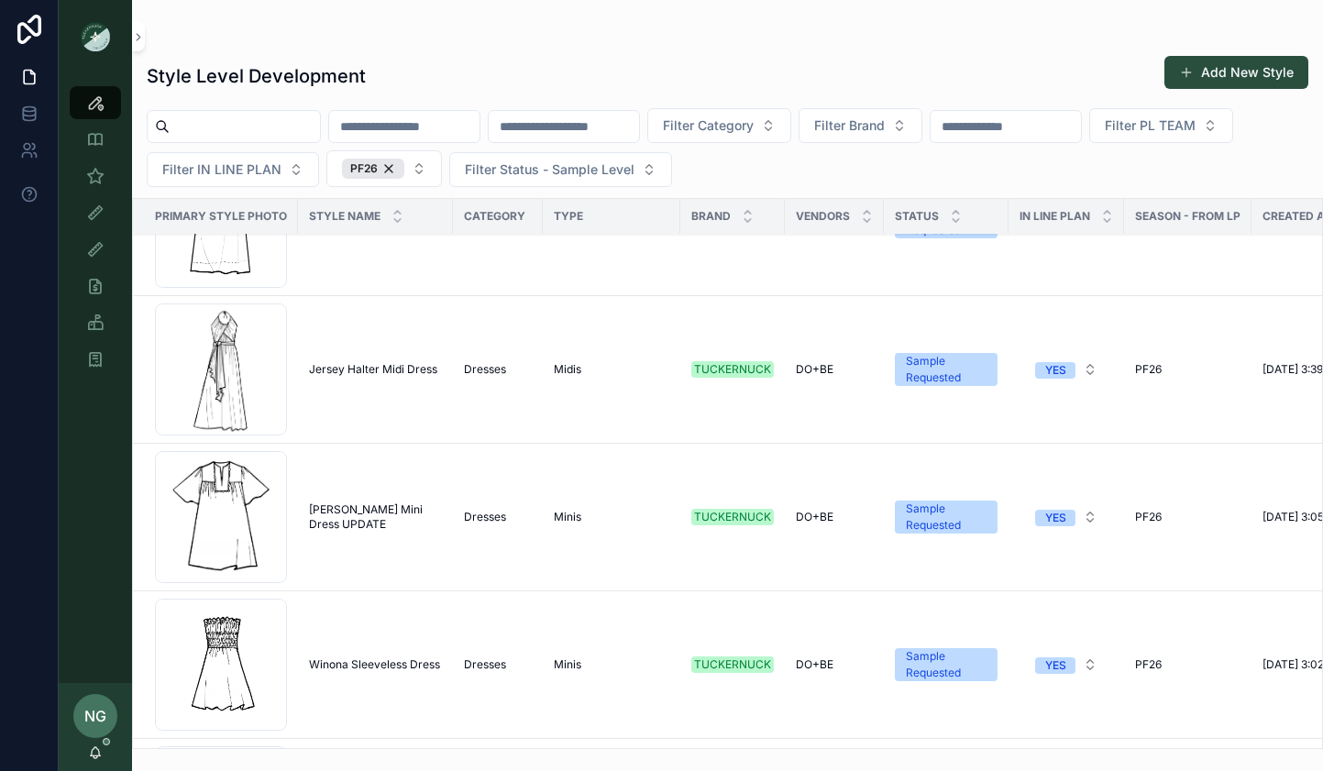
scroll to position [2663, 0]
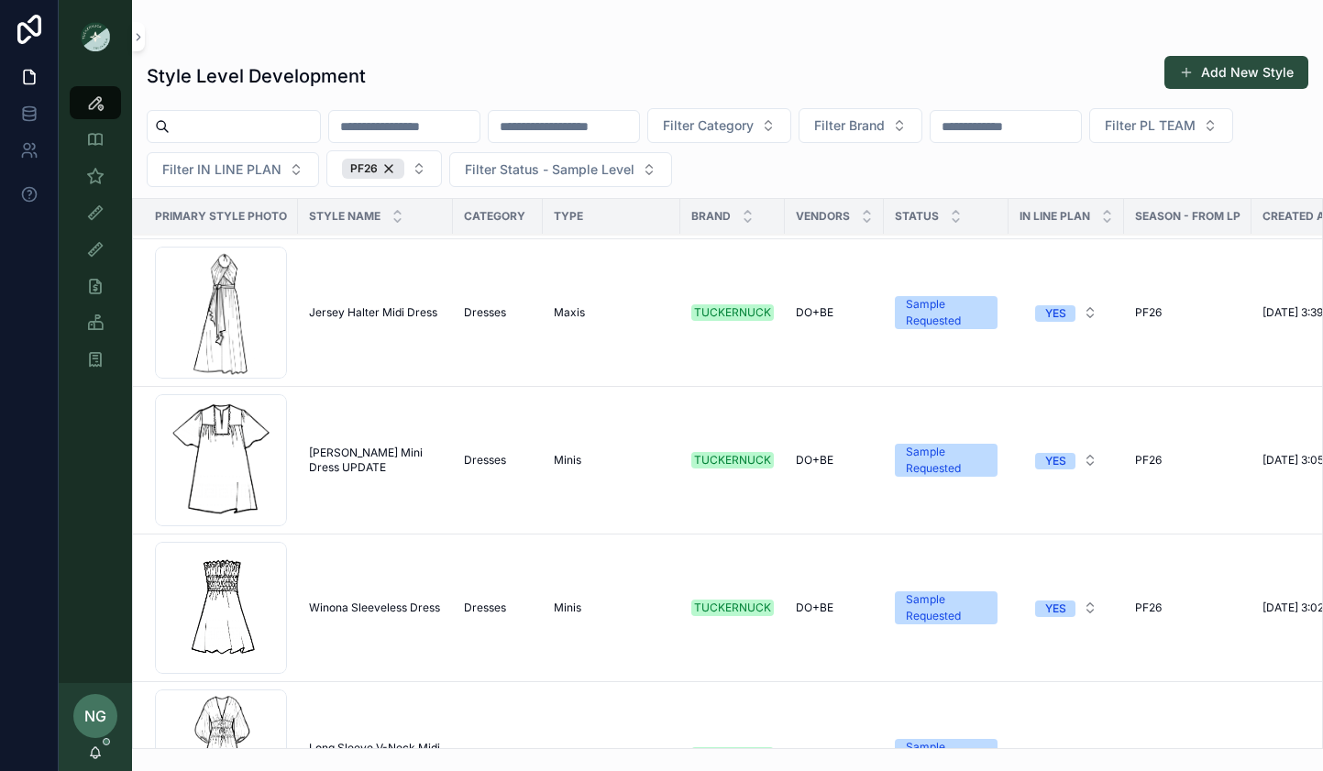
click at [952, 210] on icon "scrollable content" at bounding box center [956, 212] width 12 height 12
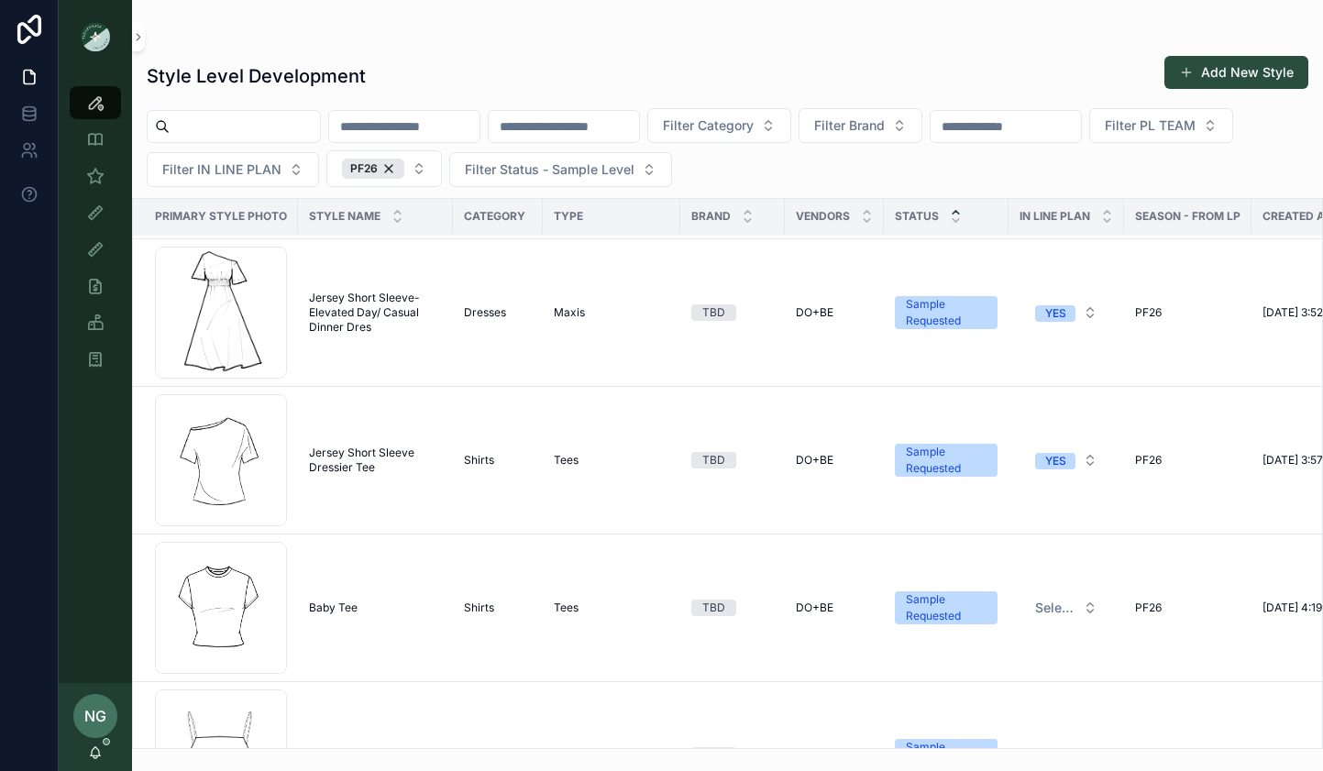
scroll to position [2568, 0]
click at [950, 207] on icon "scrollable content" at bounding box center [956, 212] width 12 height 12
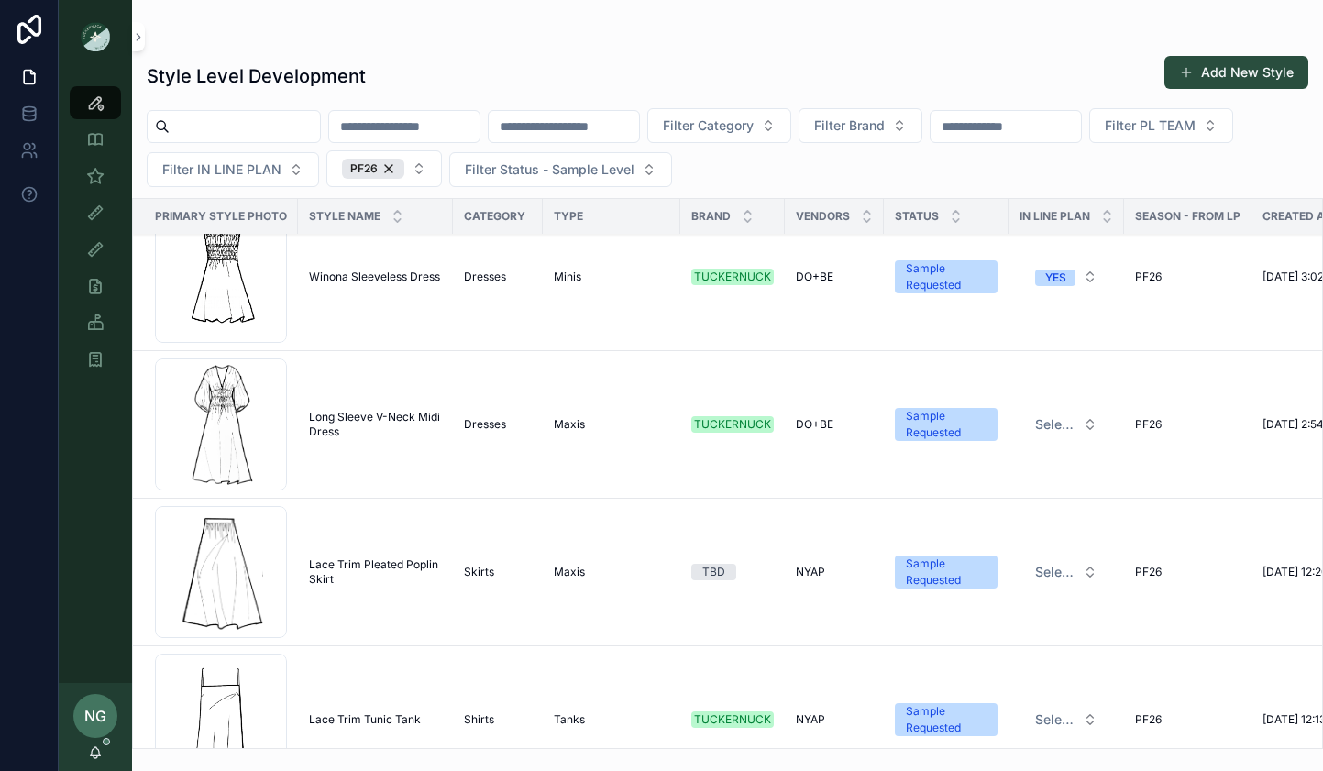
scroll to position [2994, 9]
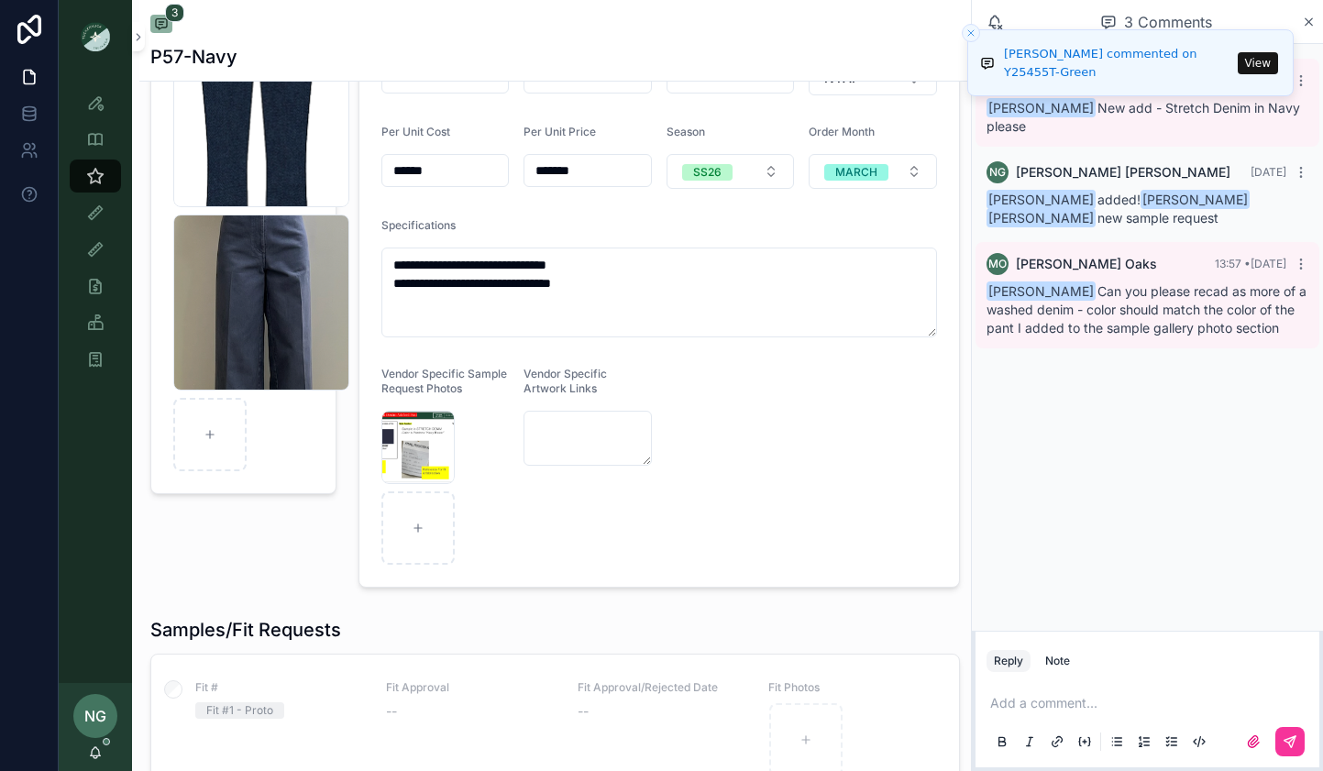
scroll to position [160, 0]
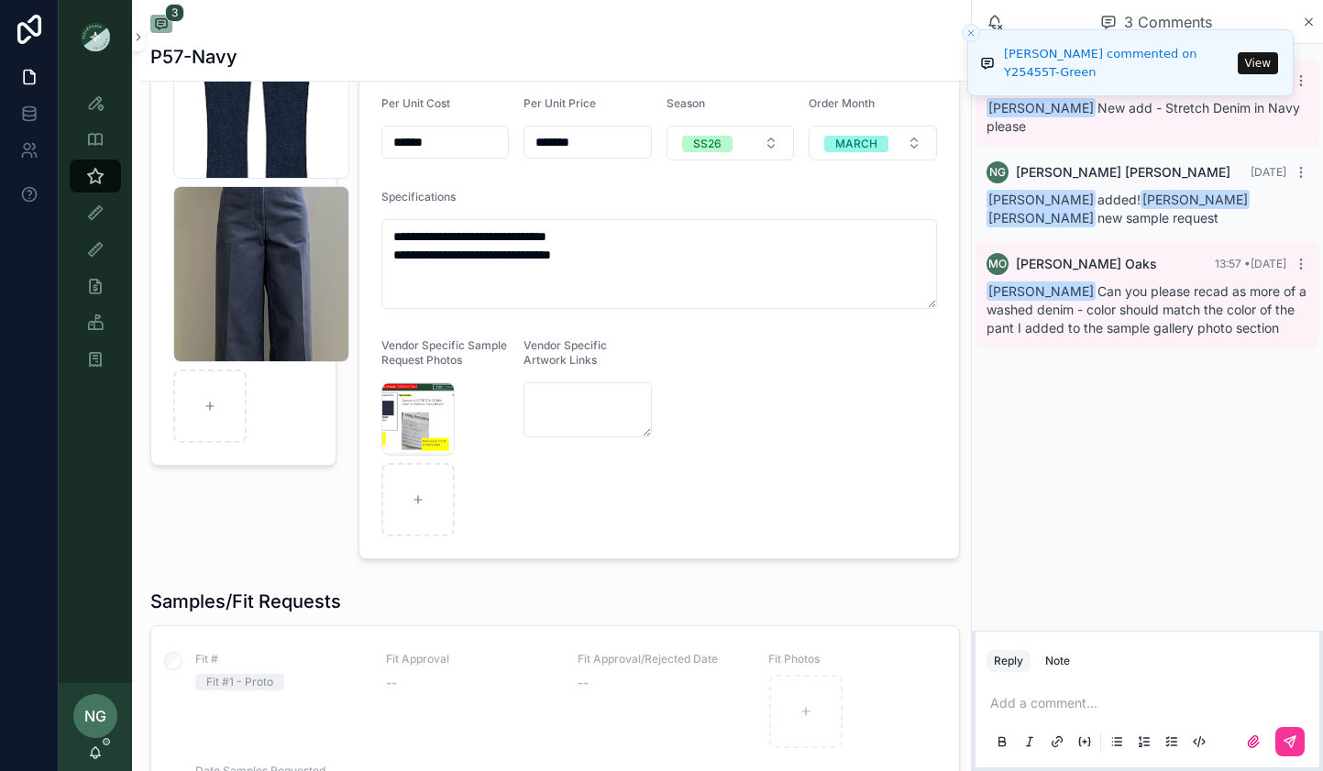
click at [401, 422] on div "Screenshot-2025-10-02-at-5.24.00-PM .png" at bounding box center [417, 418] width 73 height 73
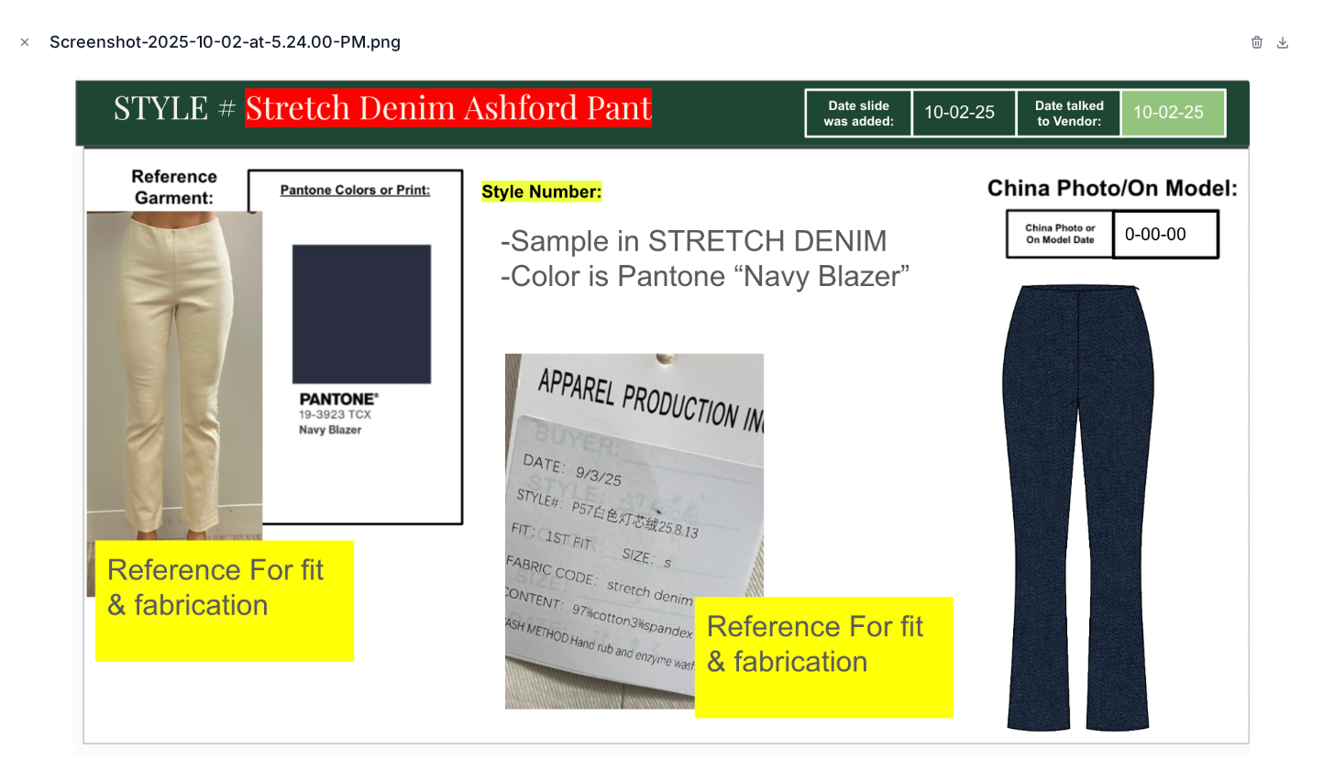
click at [20, 44] on icon "Close modal" at bounding box center [24, 42] width 13 height 13
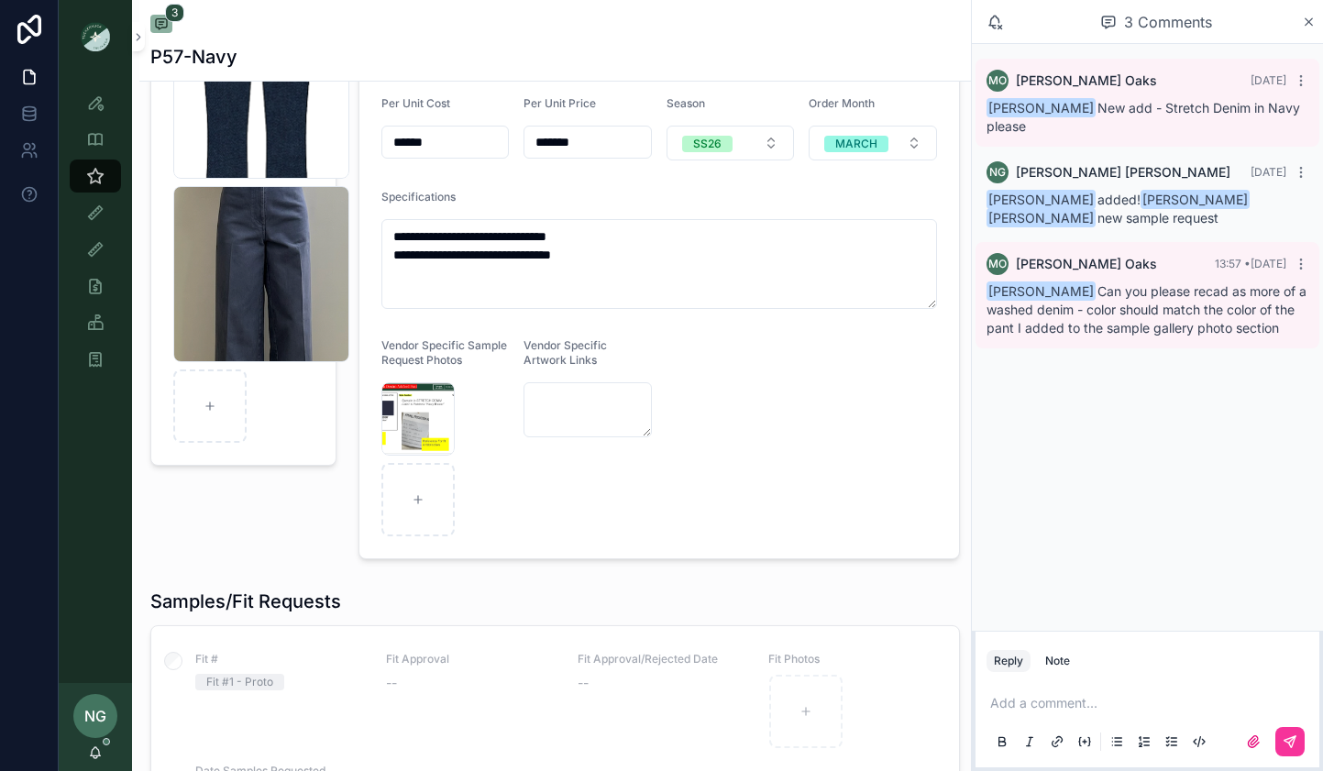
click at [252, 272] on div "Screenshot-2025-09-16-at-10.33.56-AM .png" at bounding box center [261, 274] width 176 height 176
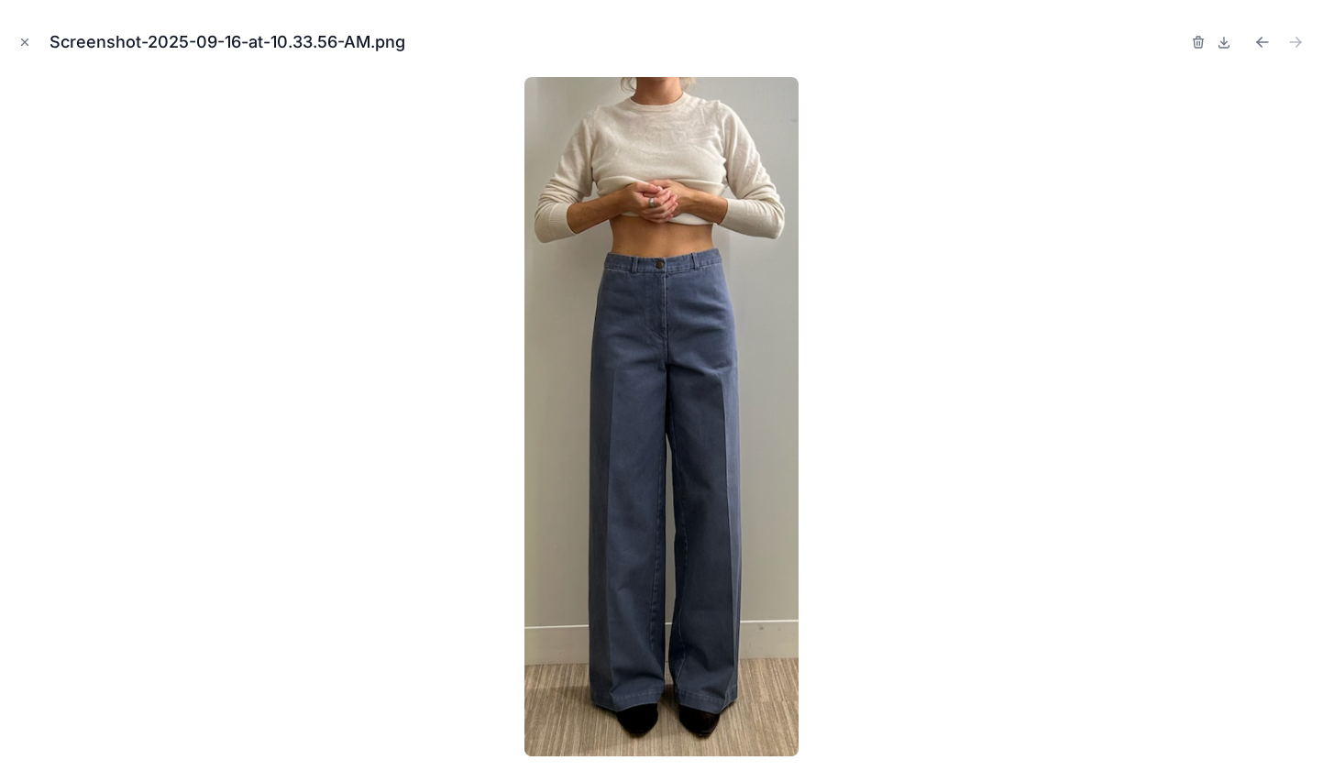
click at [23, 37] on icon "Close modal" at bounding box center [24, 42] width 13 height 13
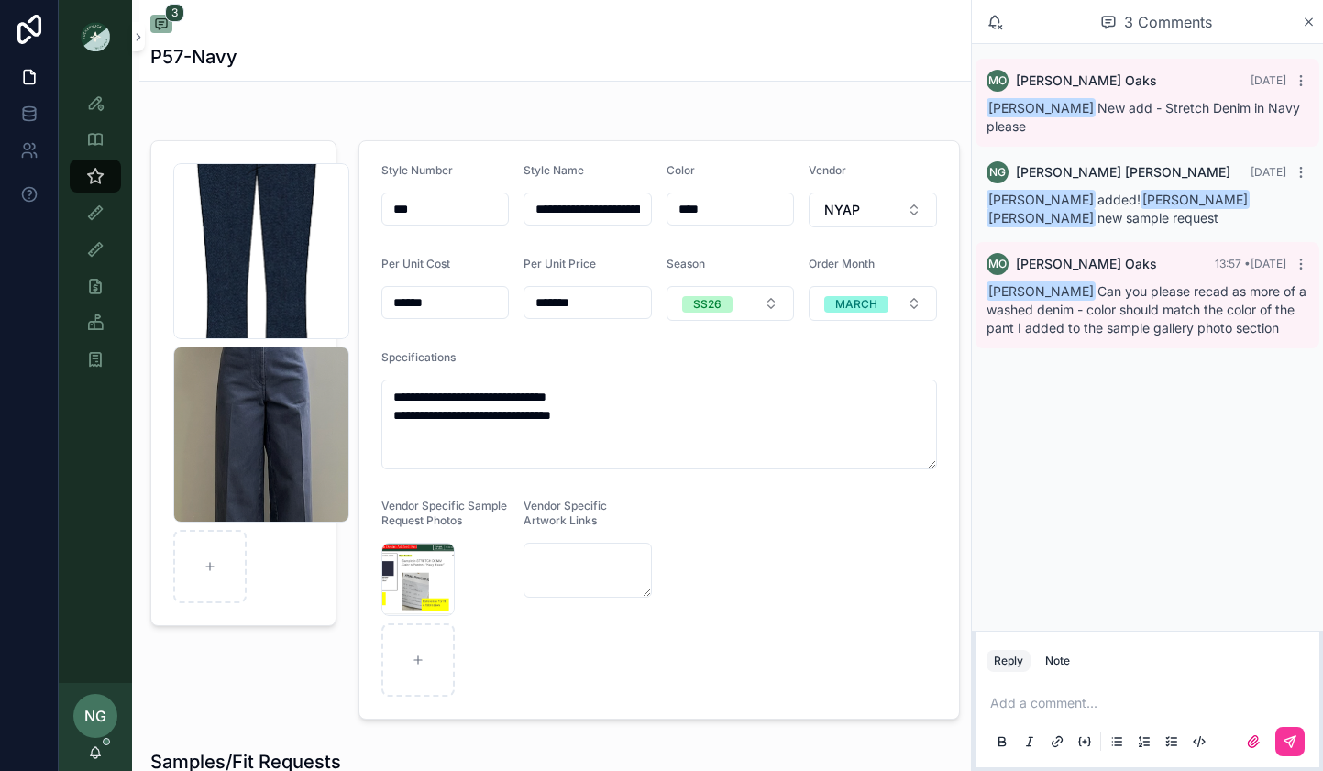
click at [0, 0] on icon "scrollable content" at bounding box center [0, 0] width 0 height 0
drag, startPoint x: 358, startPoint y: 147, endPoint x: 346, endPoint y: 160, distance: 18.8
click at [358, 149] on icon "scrollable content" at bounding box center [353, 147] width 8 height 8
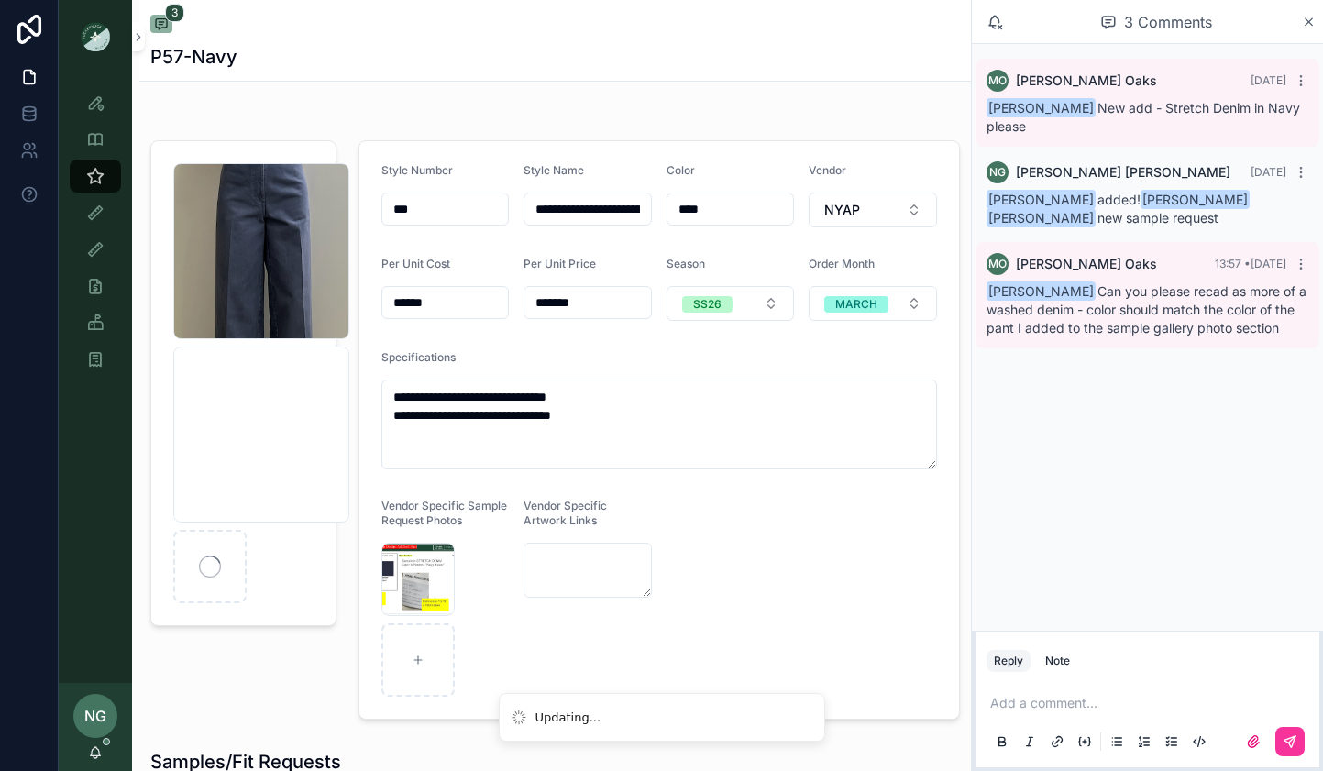
click at [280, 481] on div "Ashford_Navy Denim .png" at bounding box center [261, 435] width 176 height 176
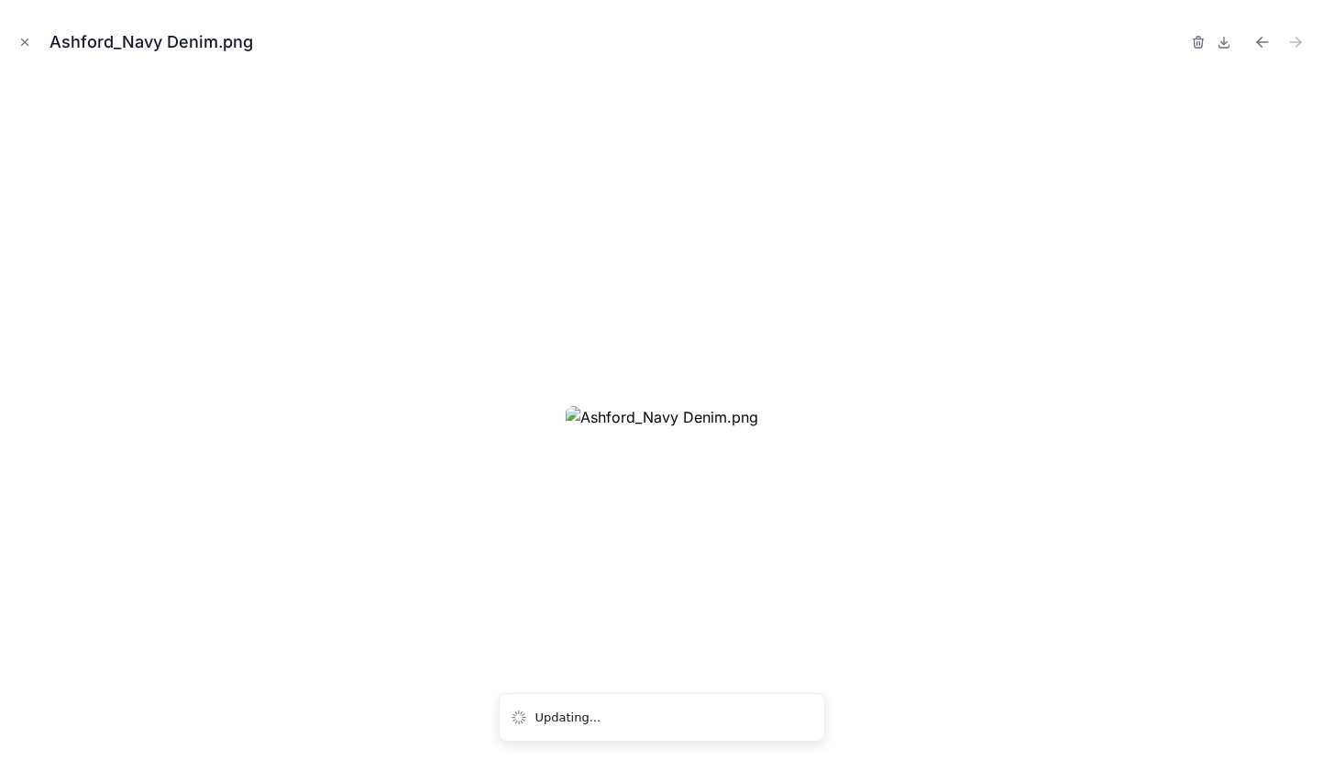
click at [35, 39] on div "Ashford_Navy Denim.png" at bounding box center [662, 42] width 1294 height 55
drag, startPoint x: 18, startPoint y: 40, endPoint x: 85, endPoint y: 73, distance: 74.6
click at [19, 40] on icon "Close modal" at bounding box center [24, 42] width 13 height 13
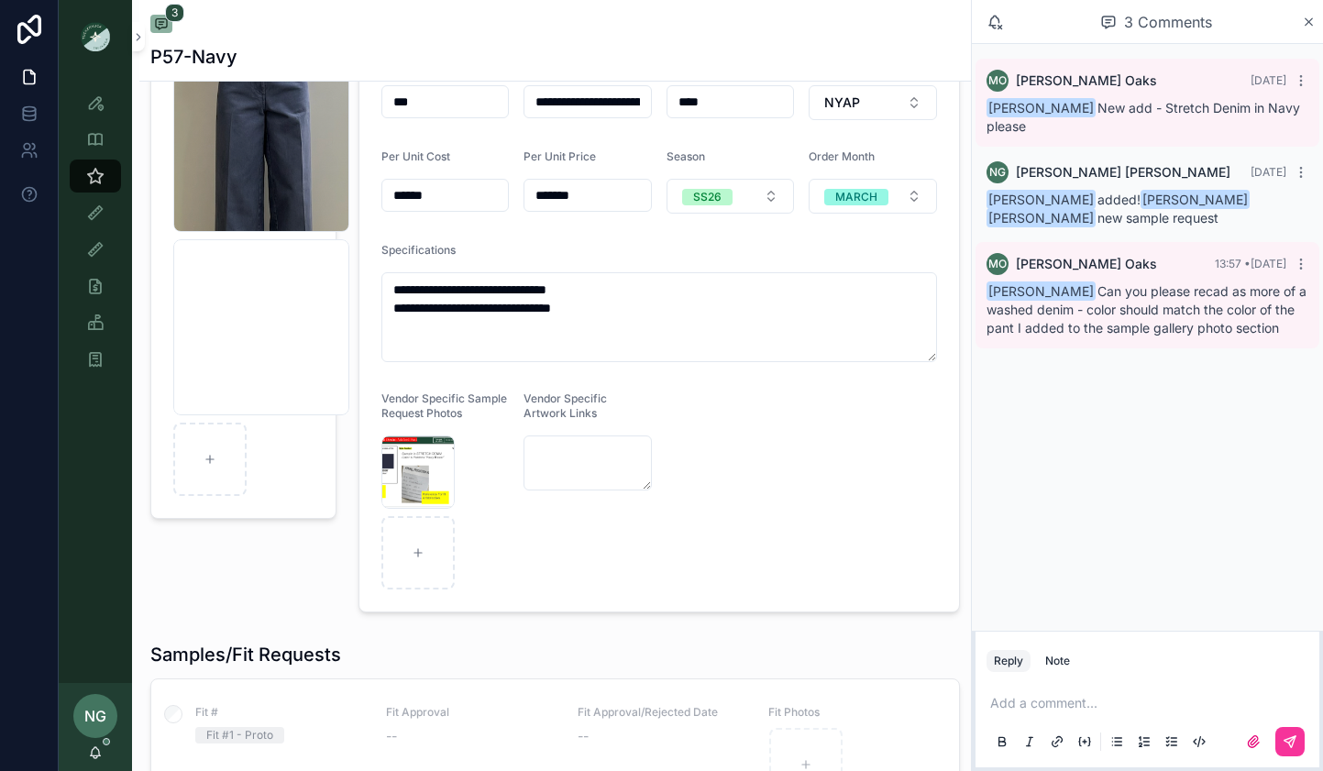
scroll to position [115, 0]
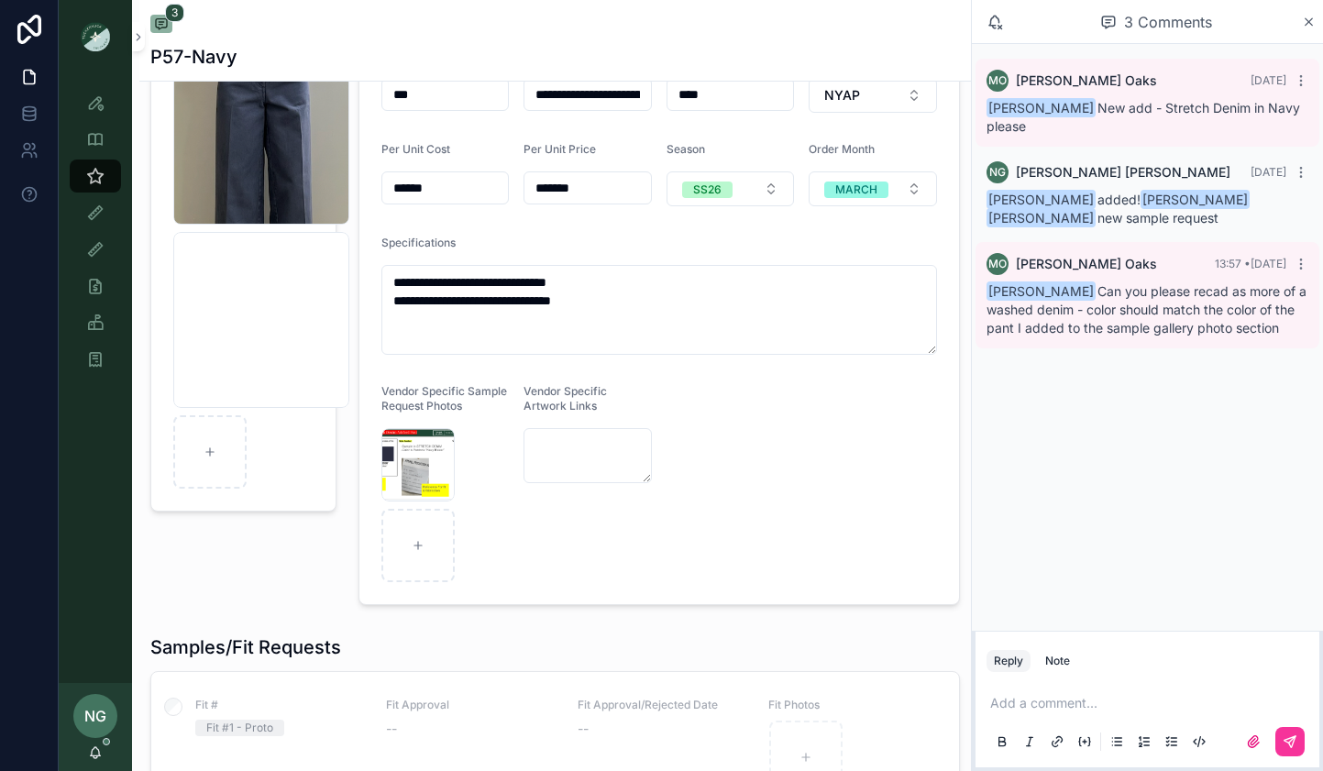
click at [0, 0] on icon "scrollable content" at bounding box center [0, 0] width 0 height 0
click at [458, 409] on icon "scrollable content" at bounding box center [459, 411] width 15 height 15
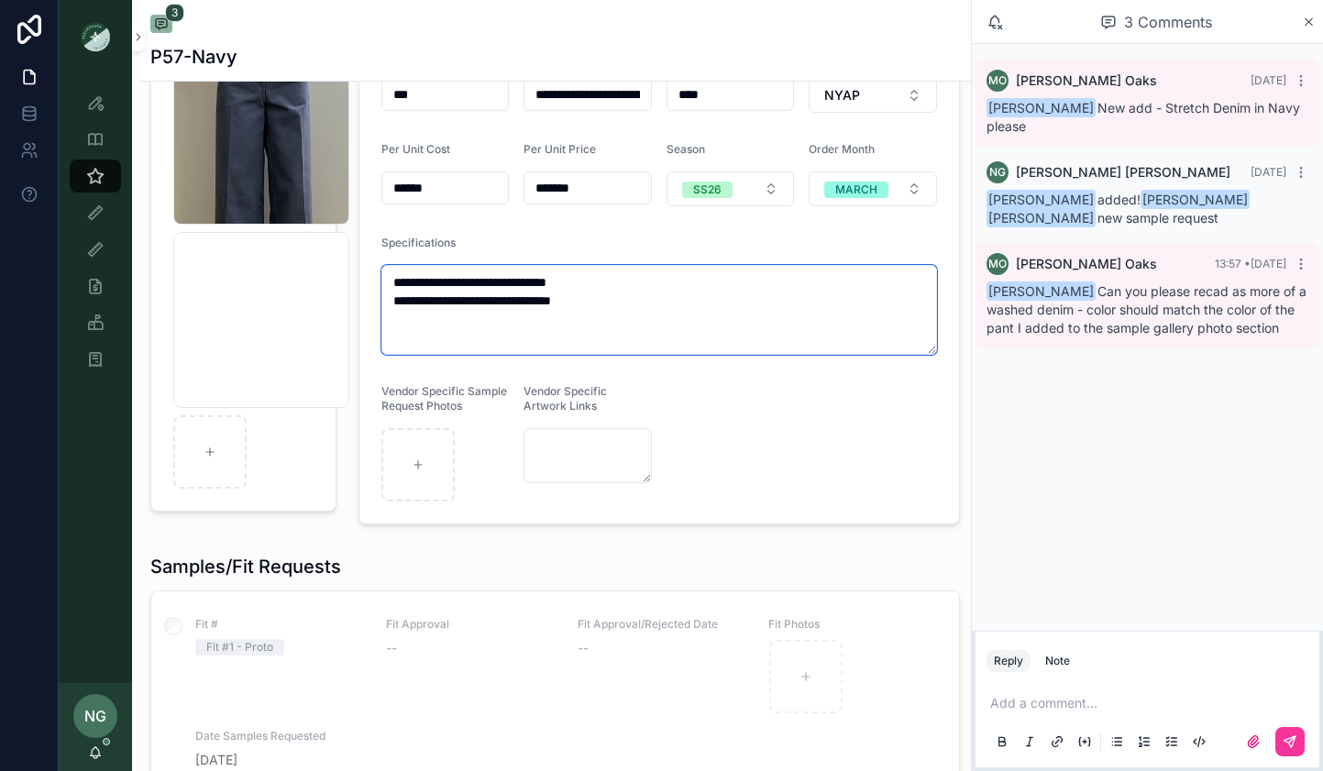
drag, startPoint x: 453, startPoint y: 302, endPoint x: 849, endPoint y: 330, distance: 397.1
click at [856, 328] on textarea "**********" at bounding box center [659, 310] width 556 height 90
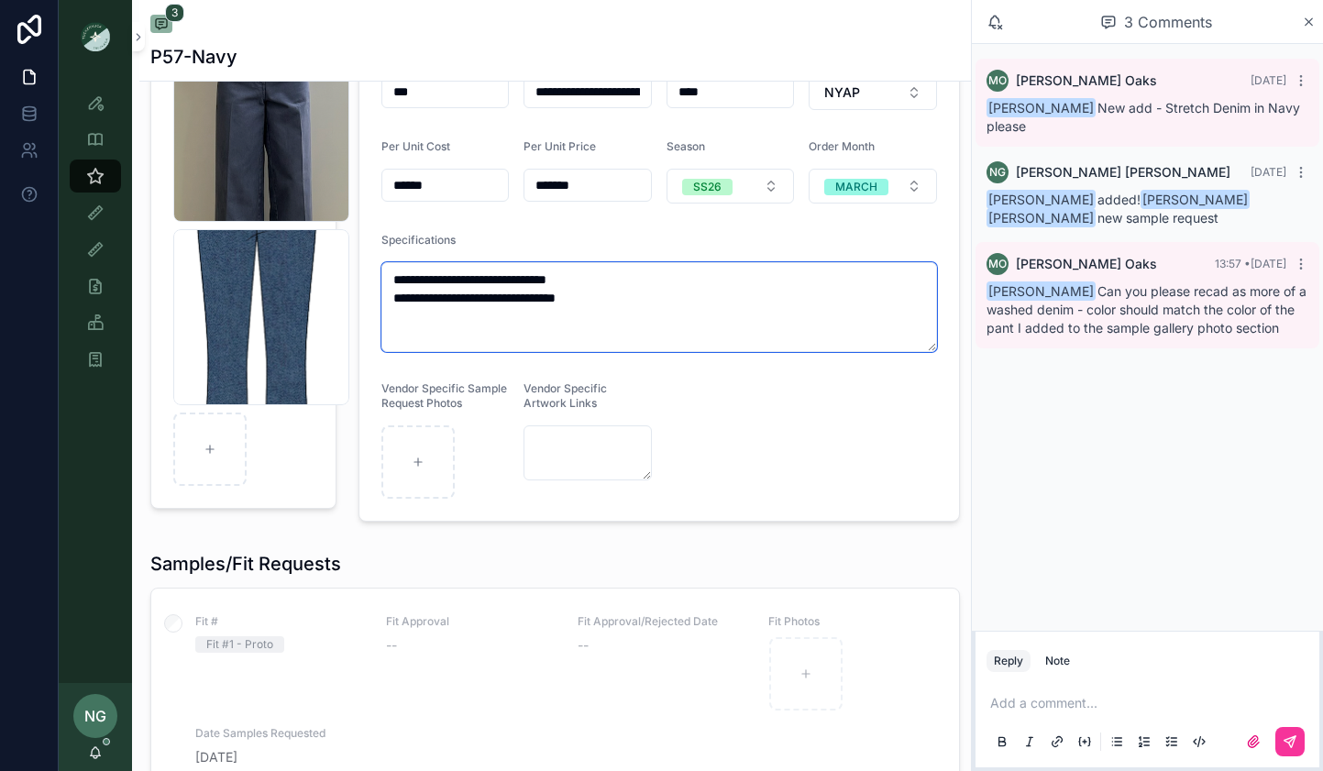
type textarea "**********"
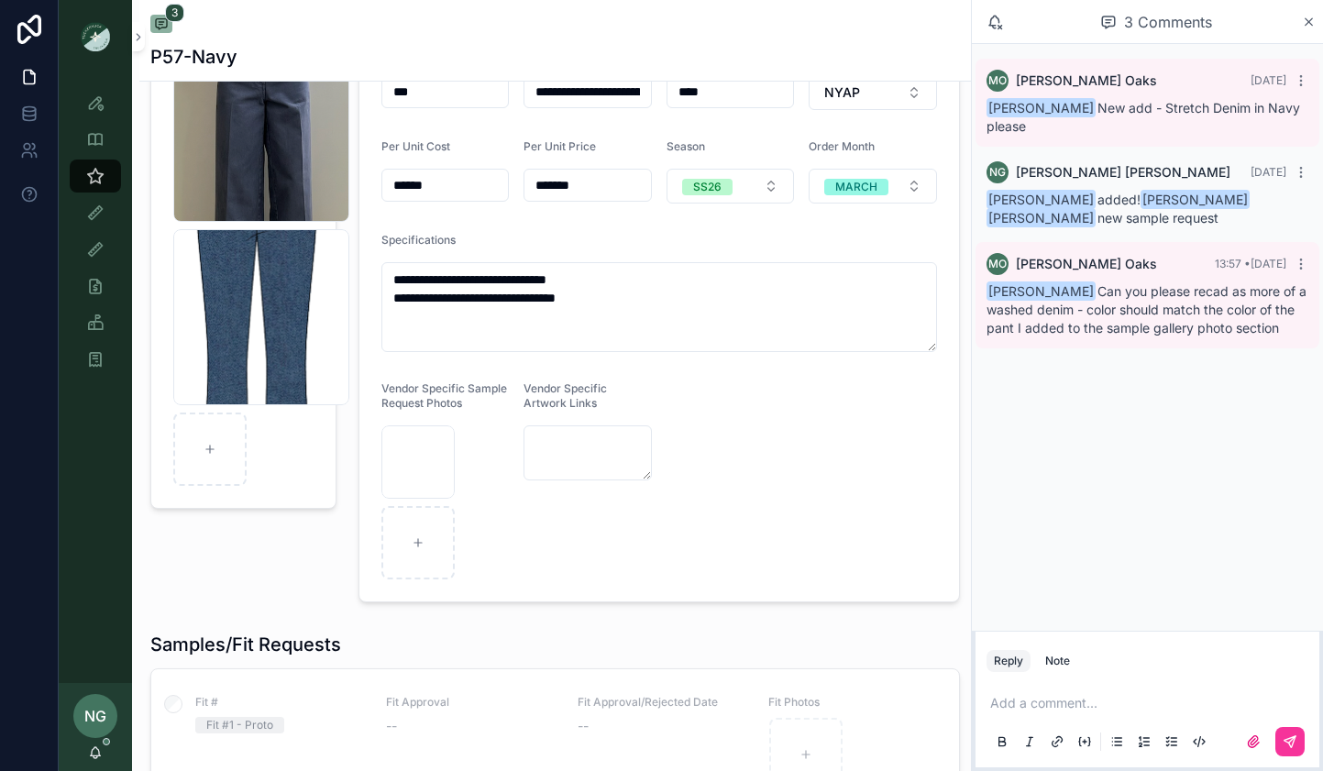
click at [1059, 652] on div "Reply Note" at bounding box center [1148, 660] width 344 height 29
click at [1070, 666] on button "Note" at bounding box center [1057, 661] width 39 height 22
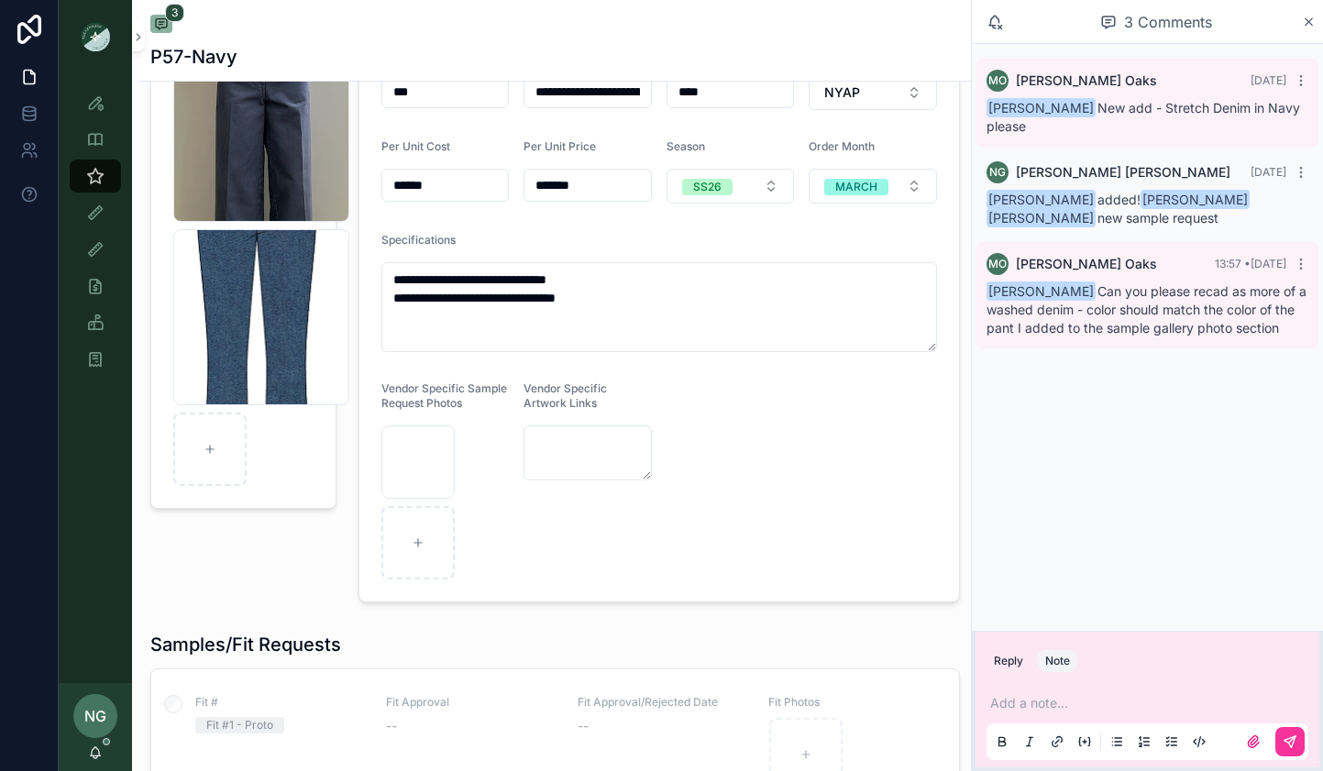
click at [1070, 711] on p "scrollable content" at bounding box center [1151, 703] width 322 height 18
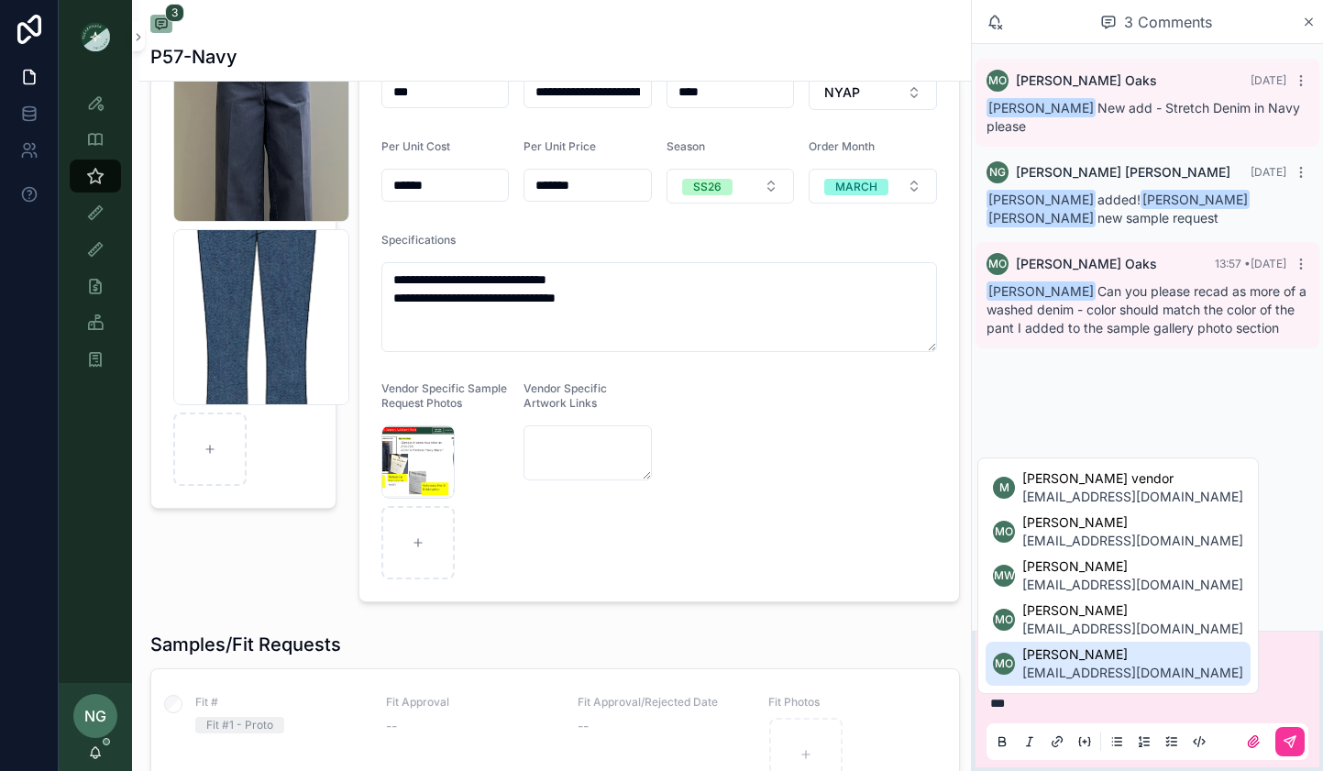
click at [1117, 666] on span "moaks@tnuck.com" at bounding box center [1132, 673] width 221 height 18
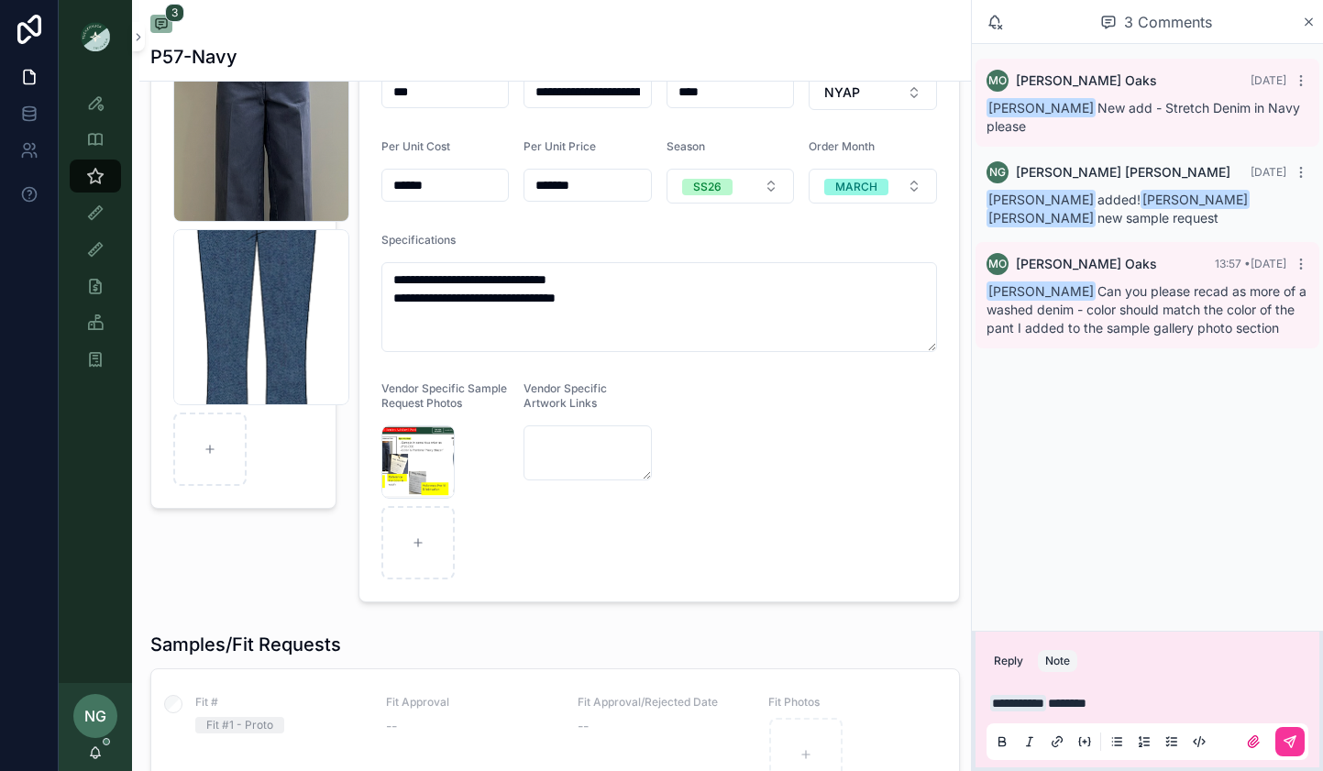
click at [1300, 742] on button "scrollable content" at bounding box center [1289, 741] width 29 height 29
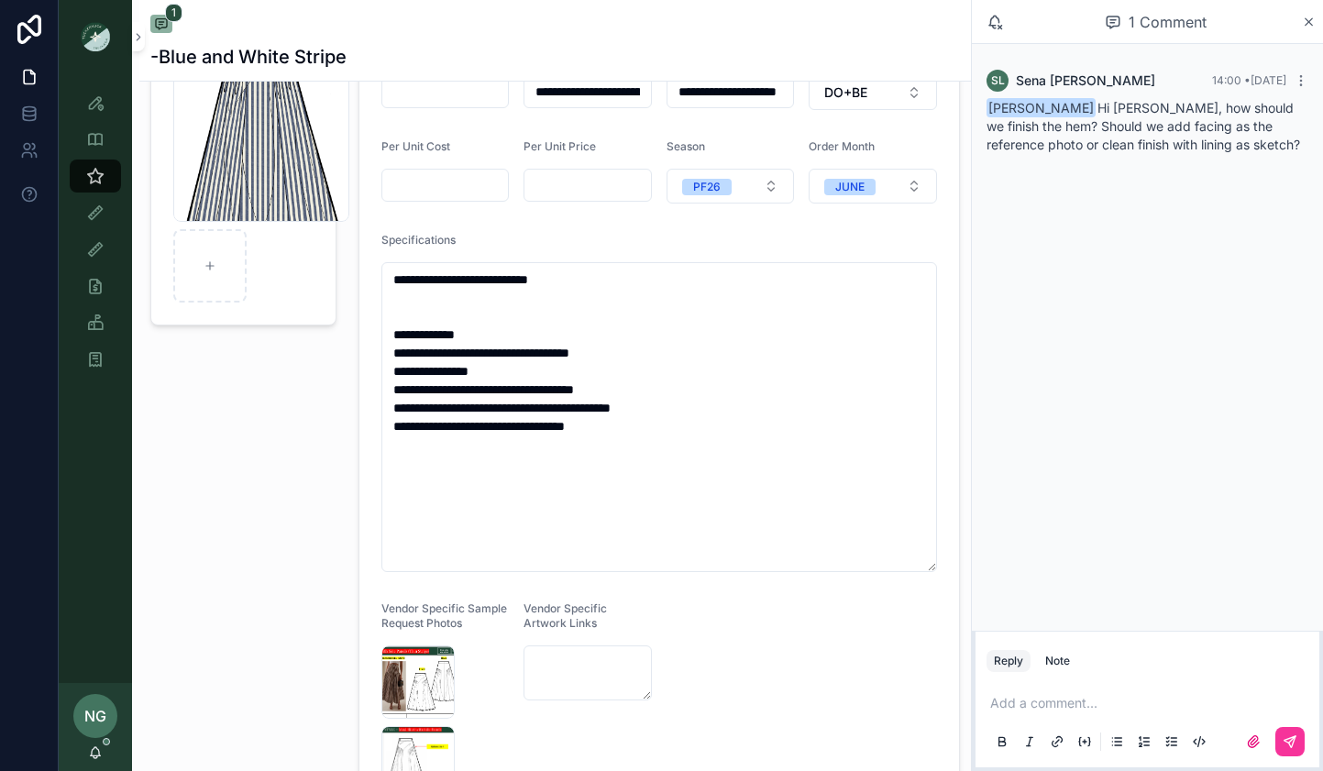
scroll to position [137, 0]
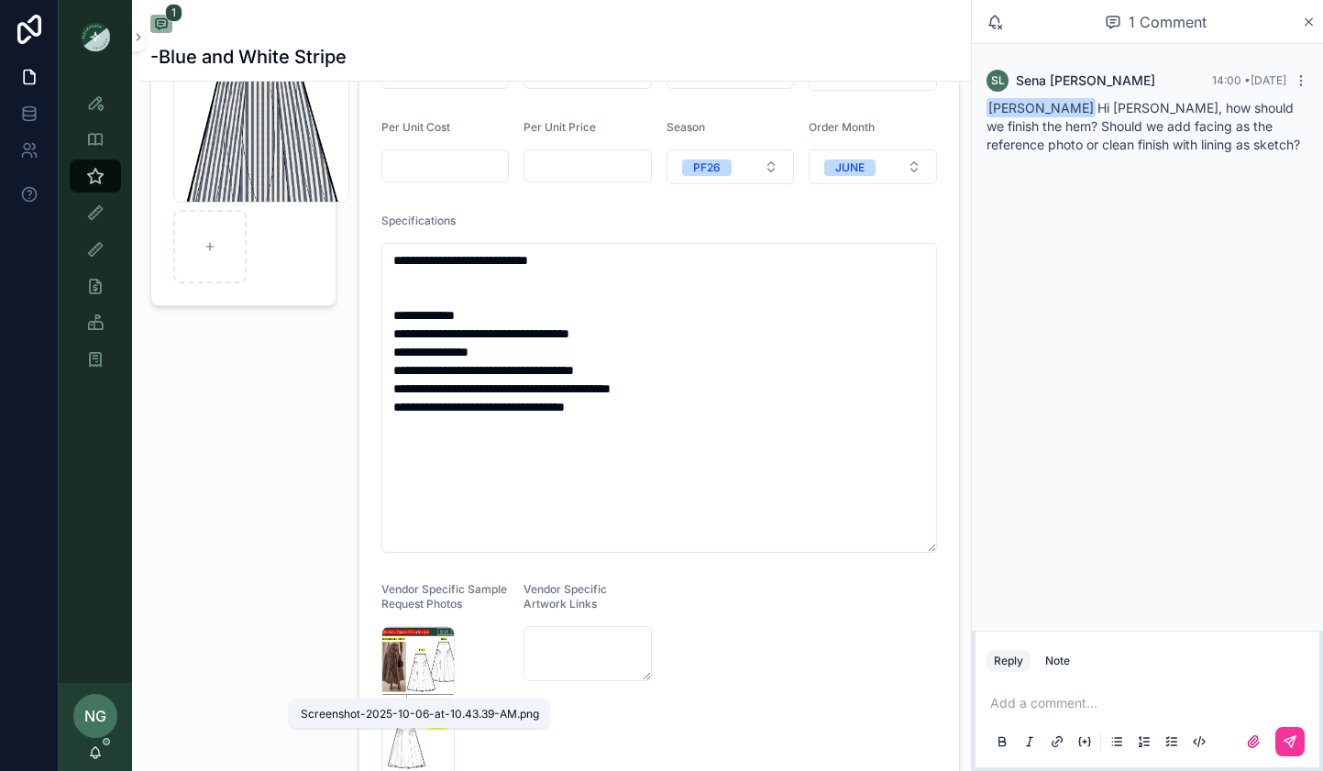
click at [0, 0] on span "Screenshot-2025-10-06-at-10.43.39-AM" at bounding box center [0, 0] width 0 height 0
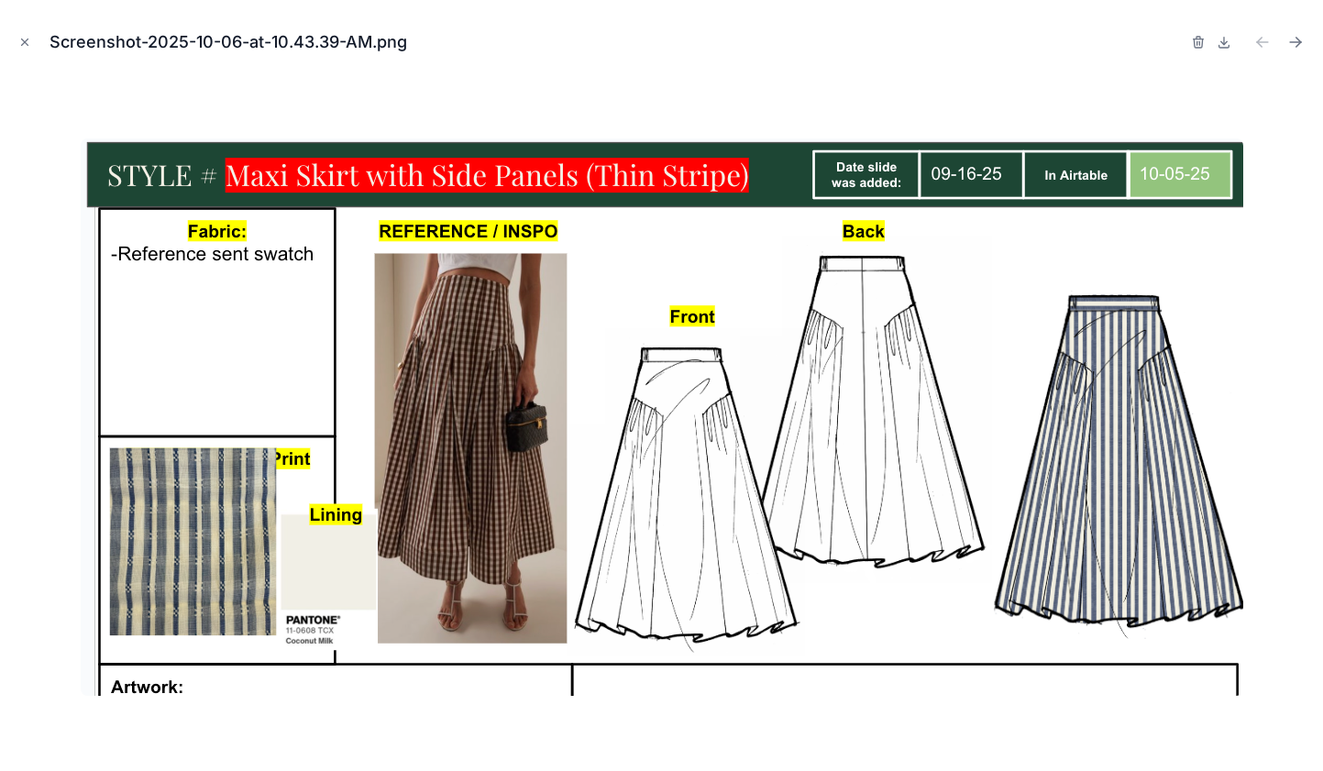
click at [27, 40] on icon "Close modal" at bounding box center [25, 42] width 6 height 6
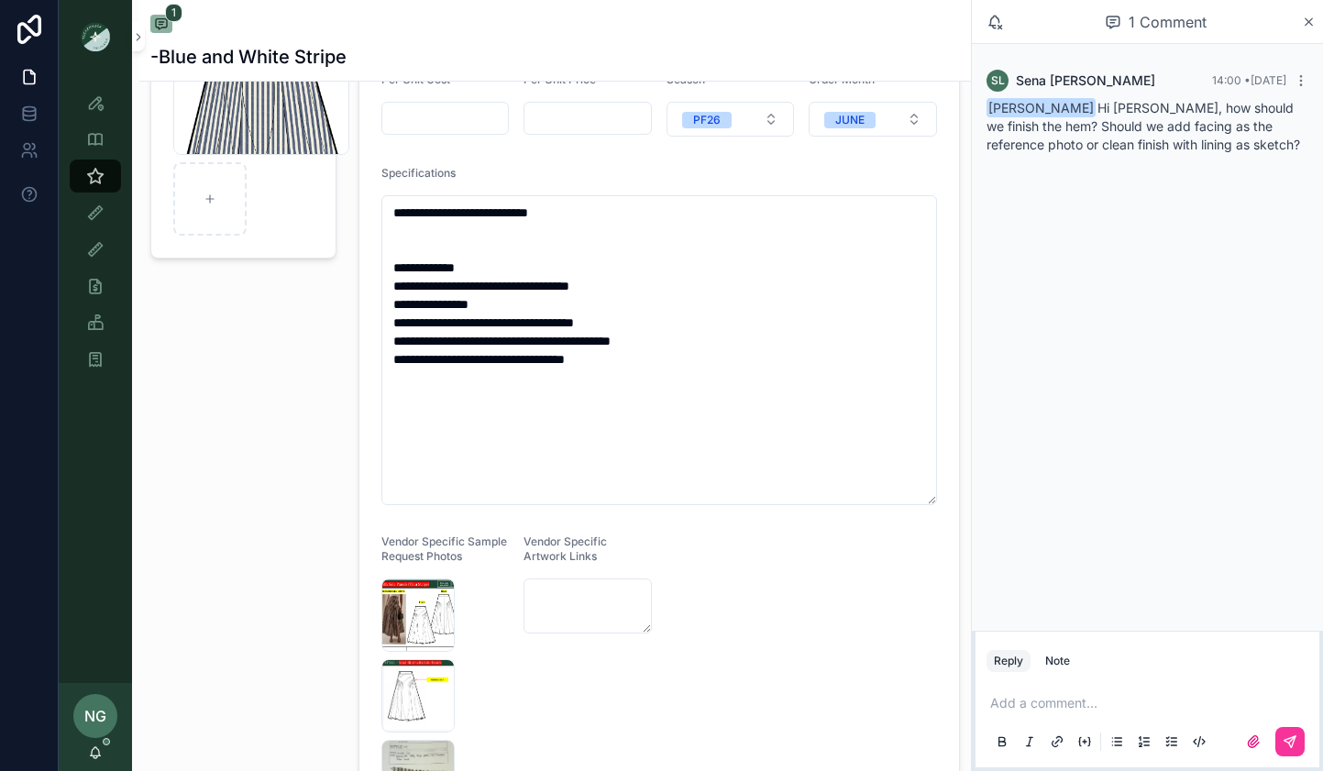
scroll to position [203, 0]
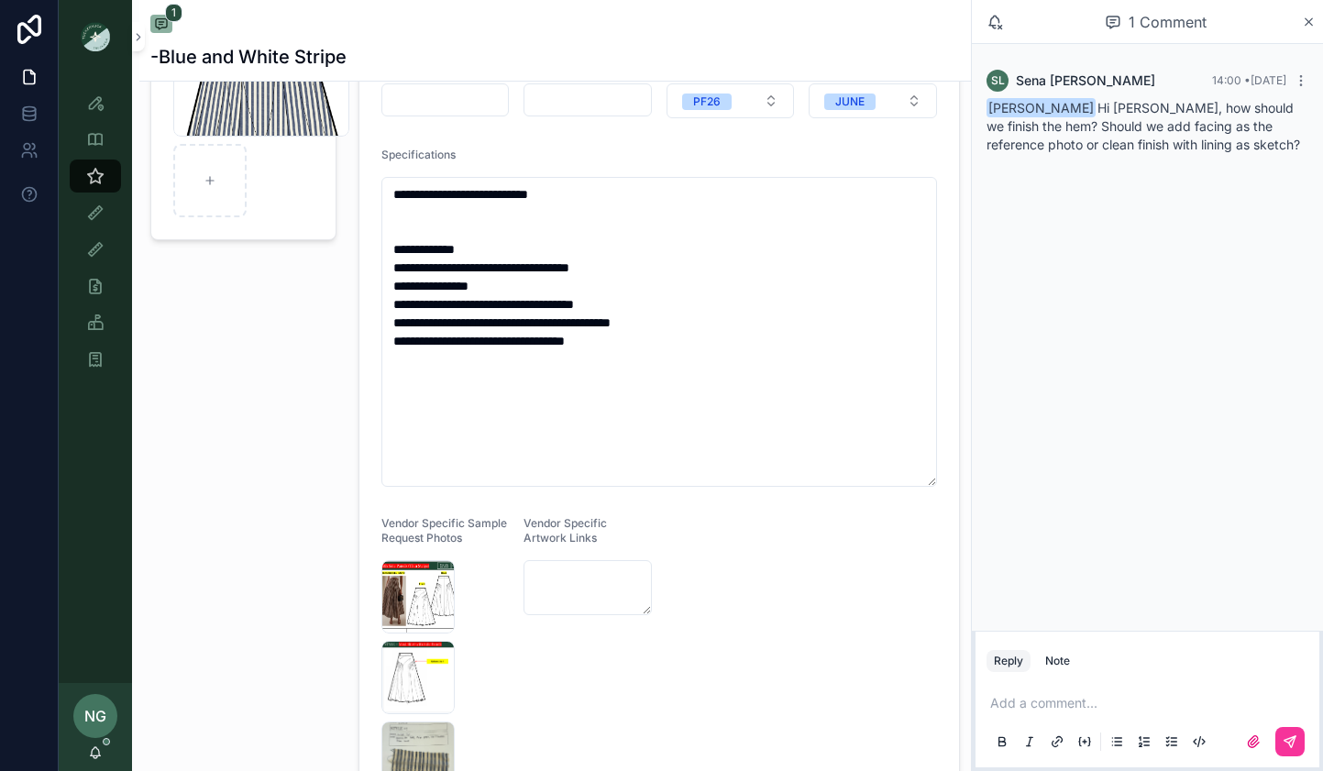
click at [413, 599] on div "Screenshot-2025-10-06-at-10.43.39-AM .png" at bounding box center [417, 596] width 73 height 73
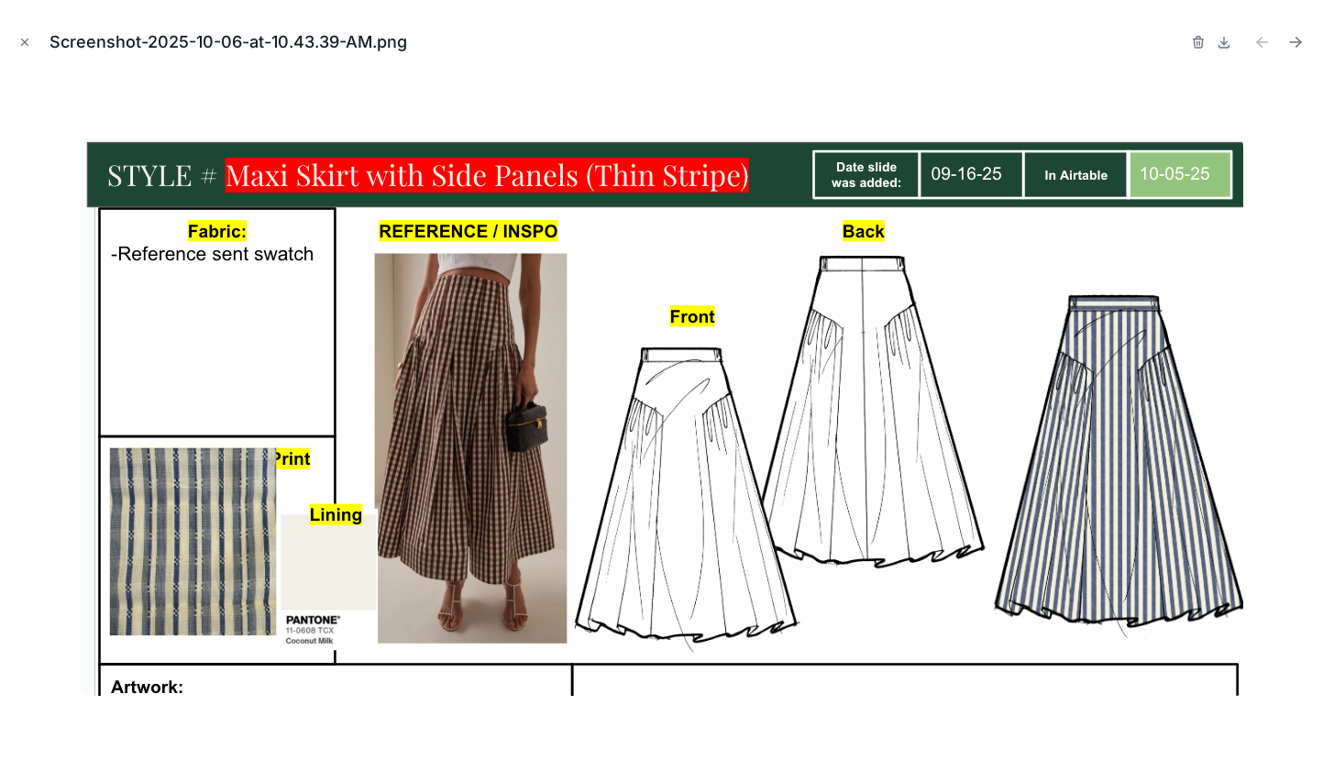
scroll to position [211, 0]
click at [21, 41] on icon "Close modal" at bounding box center [24, 42] width 13 height 13
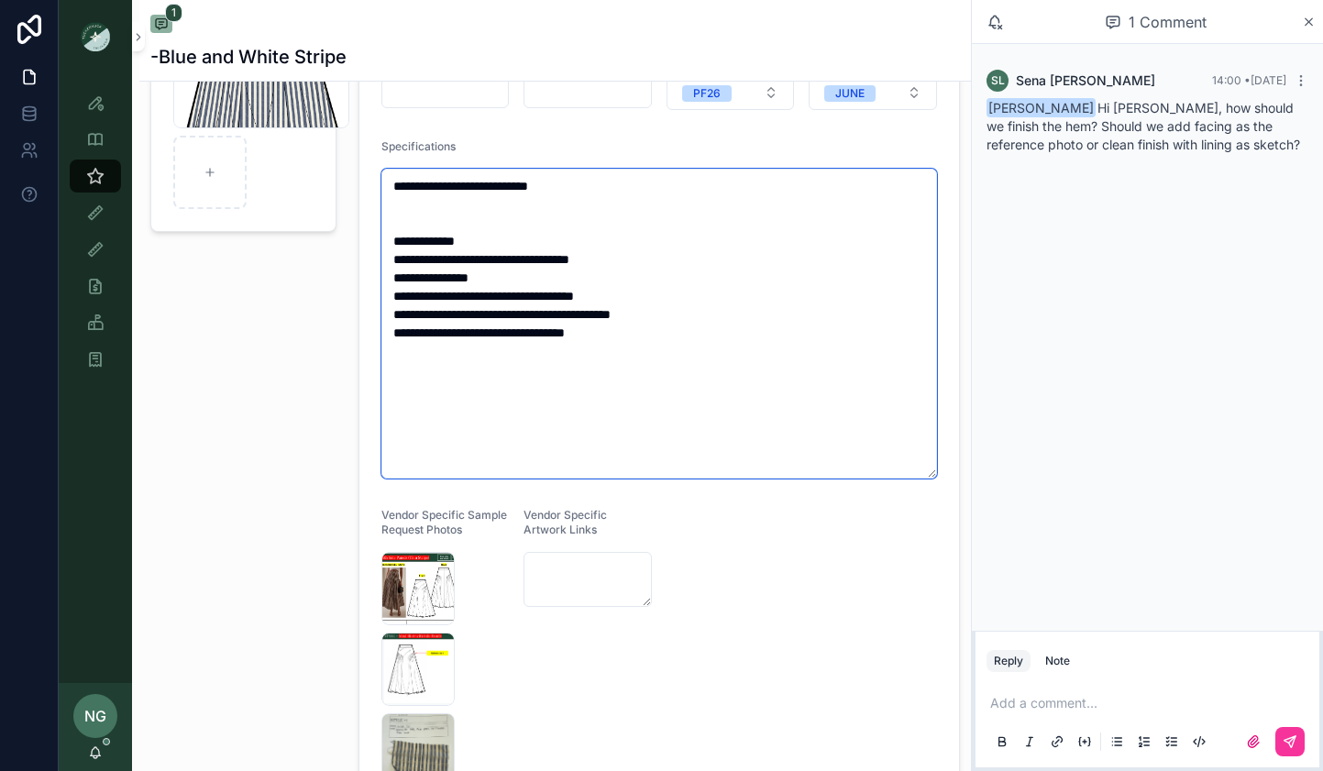
click at [686, 342] on textarea "**********" at bounding box center [659, 324] width 556 height 310
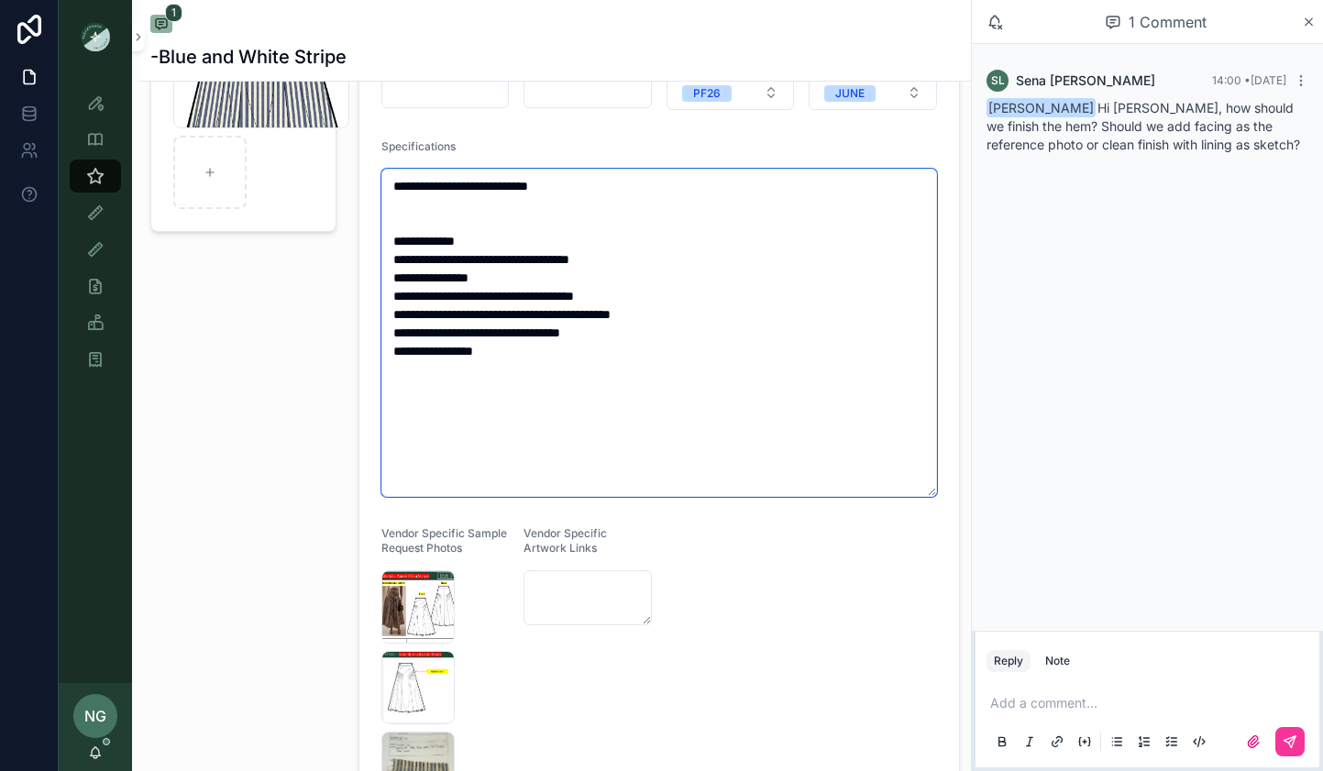
type textarea "**********"
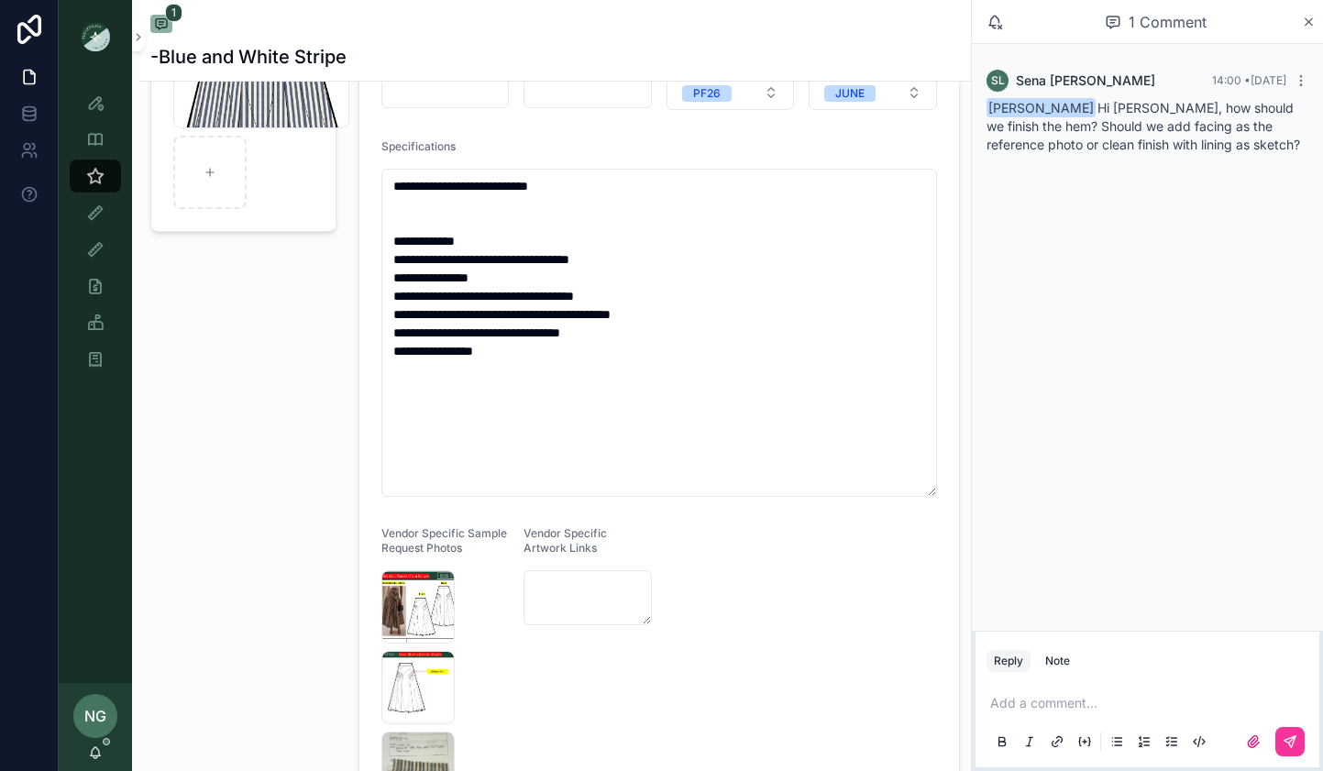
click at [1022, 693] on div "Add a comment..." at bounding box center [1148, 721] width 322 height 77
click at [1020, 700] on p "scrollable content" at bounding box center [1151, 703] width 322 height 18
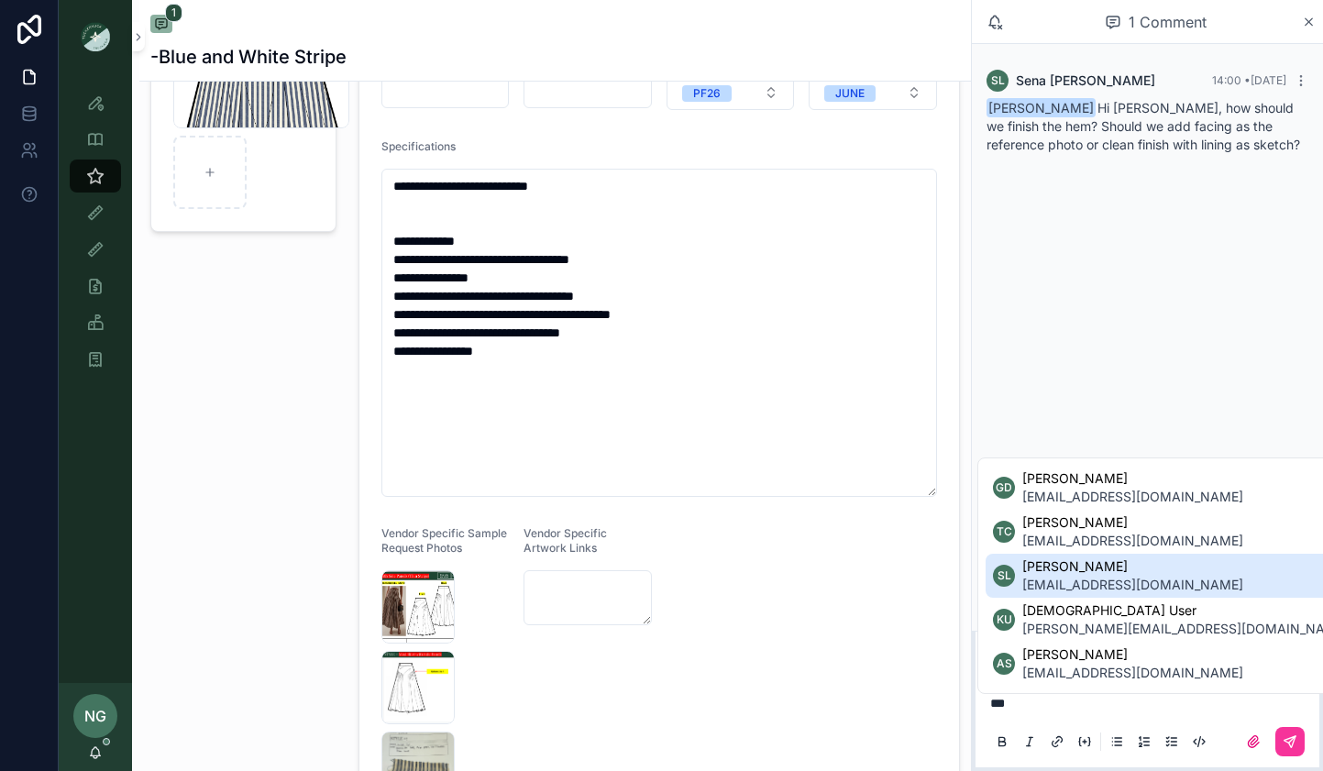
click at [1114, 584] on span "[EMAIL_ADDRESS][DOMAIN_NAME]" at bounding box center [1132, 585] width 221 height 18
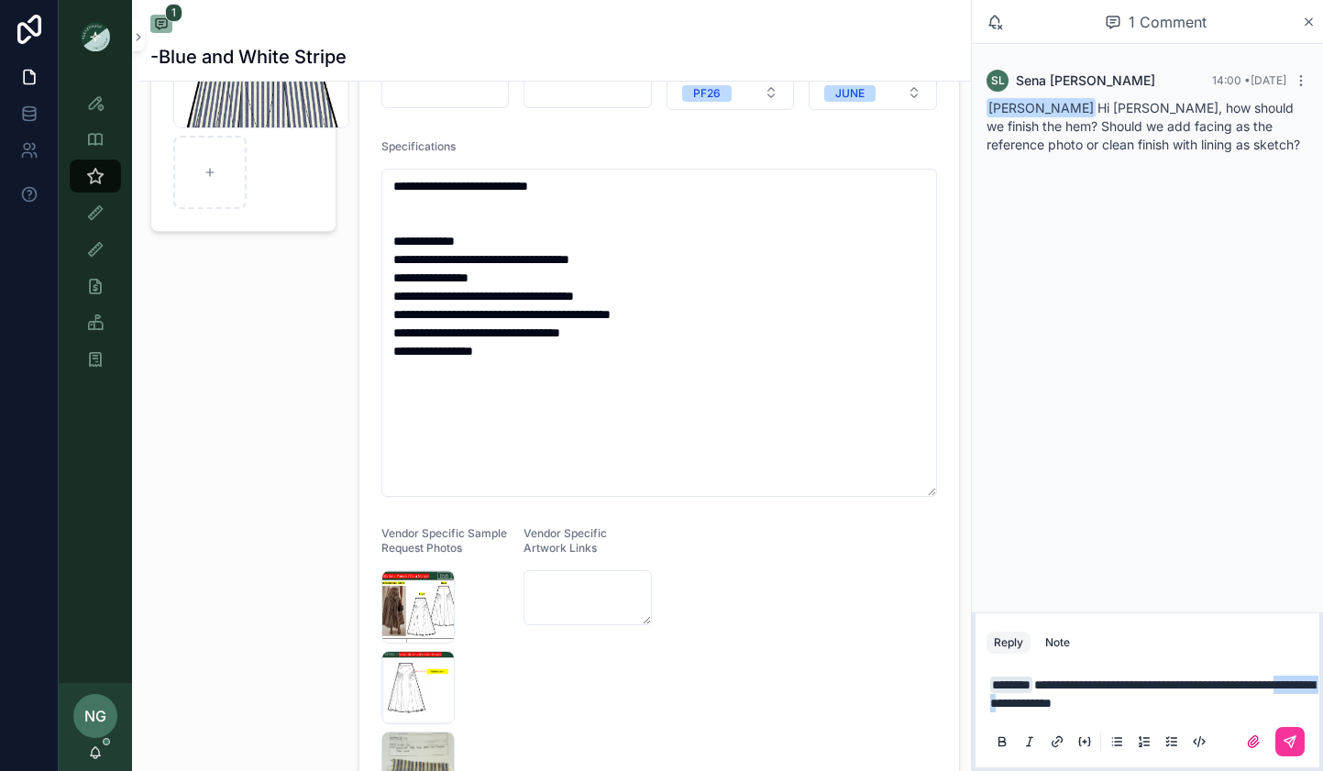
drag, startPoint x: 1115, startPoint y: 705, endPoint x: 1059, endPoint y: 705, distance: 55.9
click at [1059, 705] on span "**********" at bounding box center [1152, 693] width 325 height 31
click at [1280, 744] on button "scrollable content" at bounding box center [1289, 741] width 29 height 29
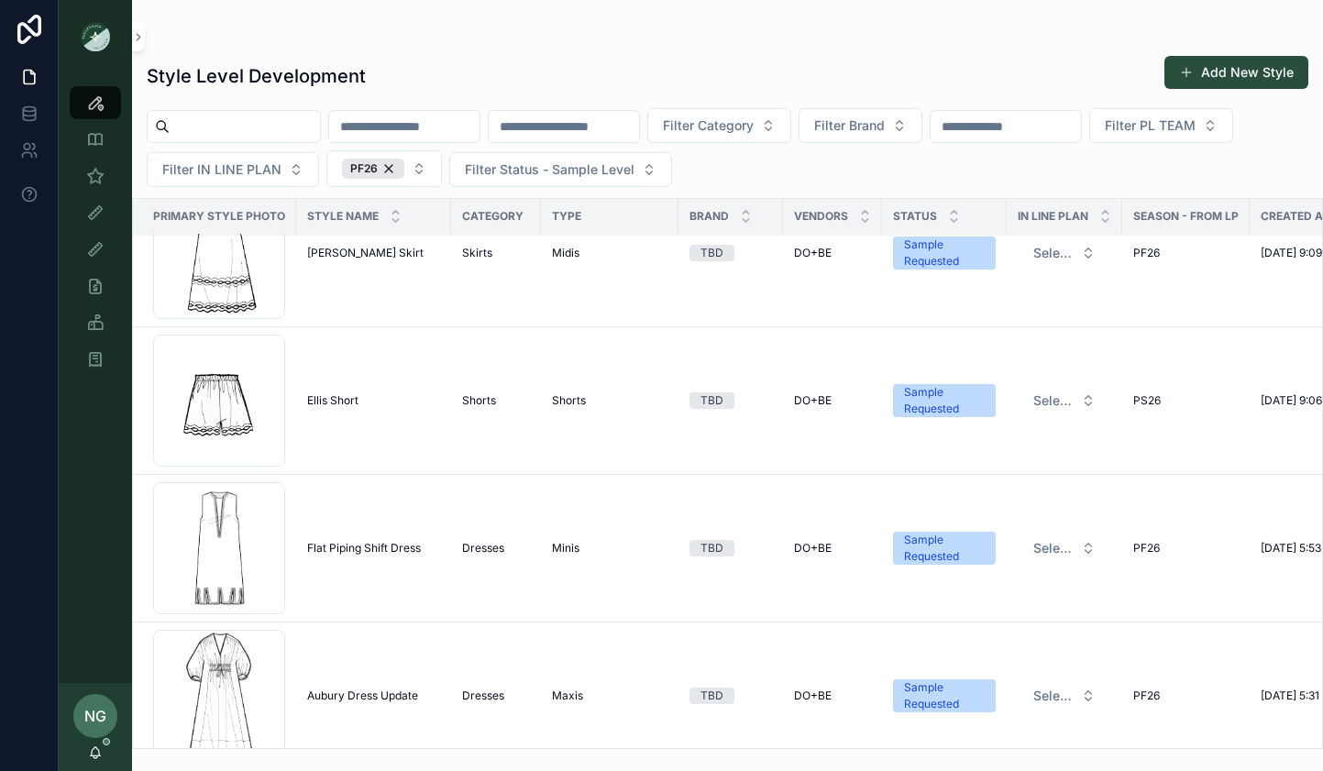
scroll to position [347, 2]
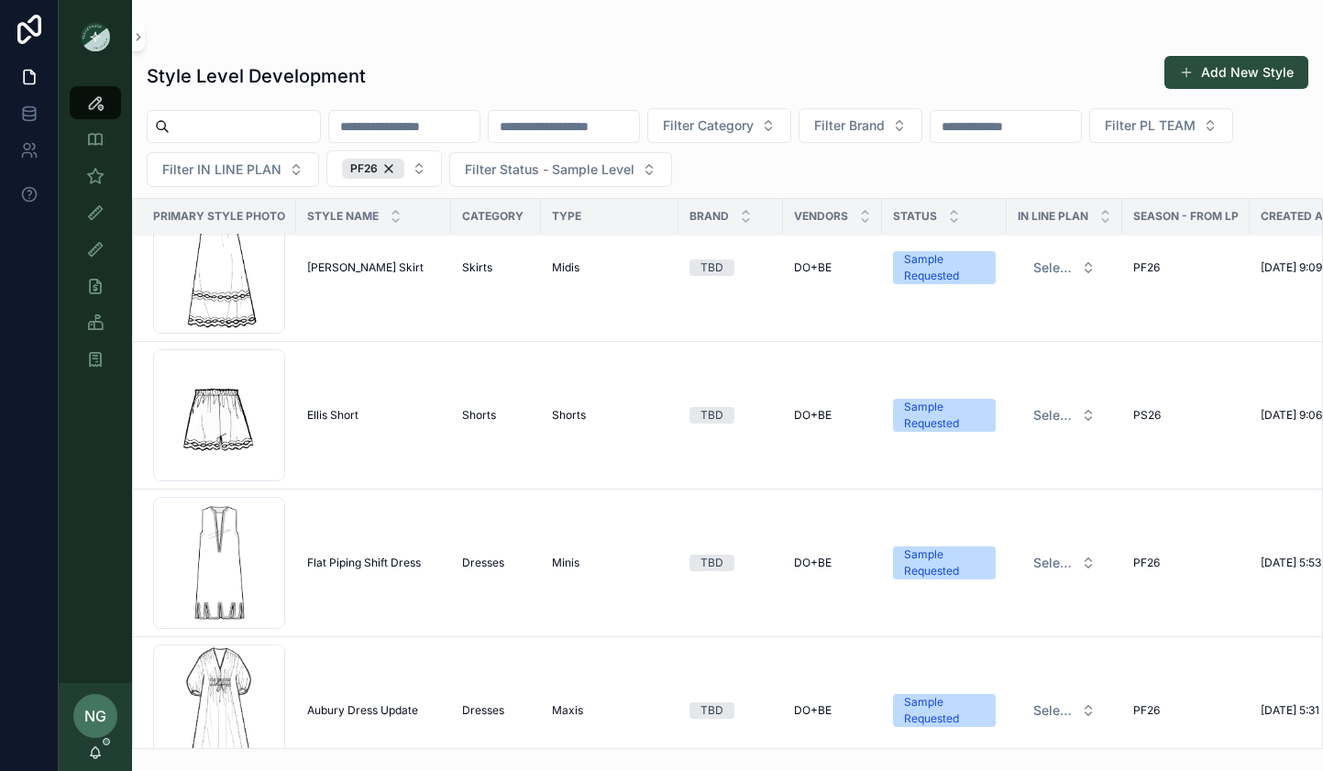
click at [367, 566] on span "Flat Piping Shift Dress" at bounding box center [364, 563] width 114 height 15
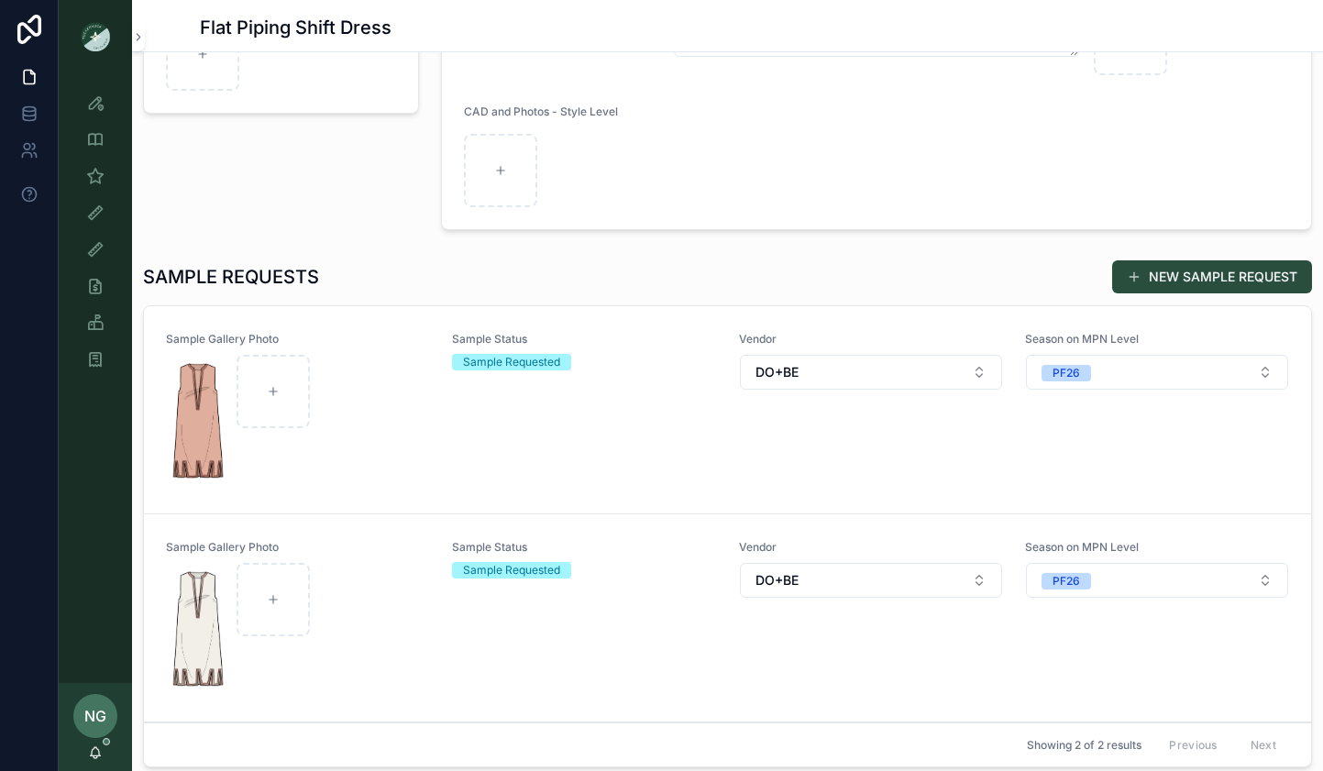
scroll to position [362, 0]
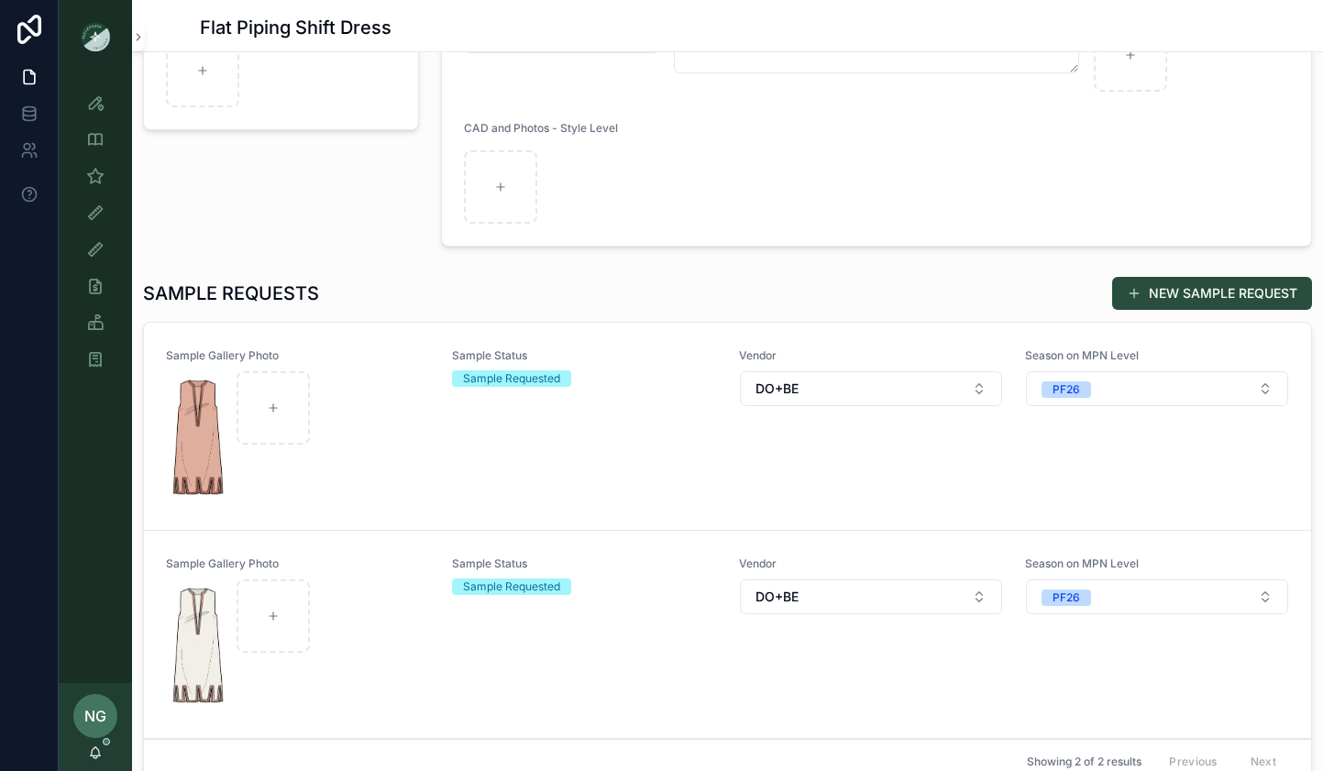
click at [445, 479] on div "Sample Gallery Photo Sample Status Sample Requested Vendor DO+BE Season on MPN …" at bounding box center [727, 426] width 1123 height 156
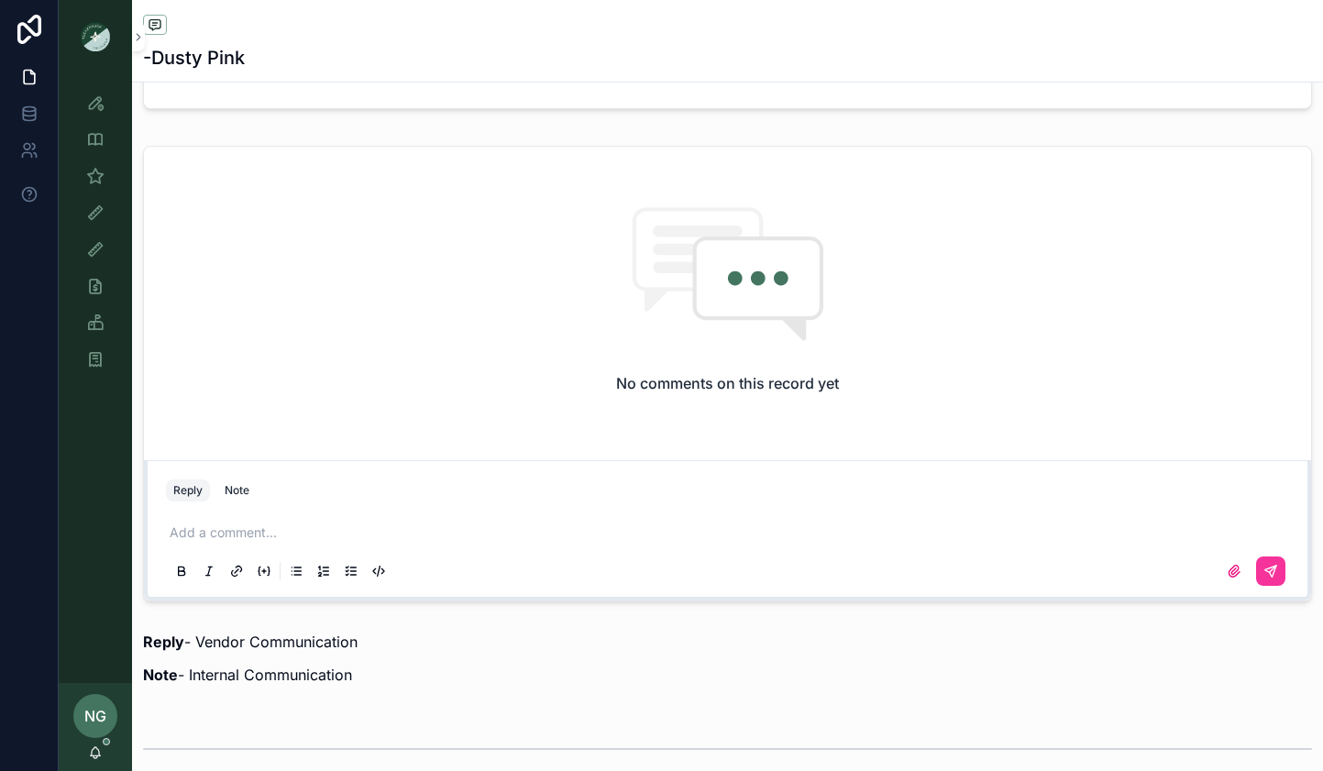
scroll to position [1754, 0]
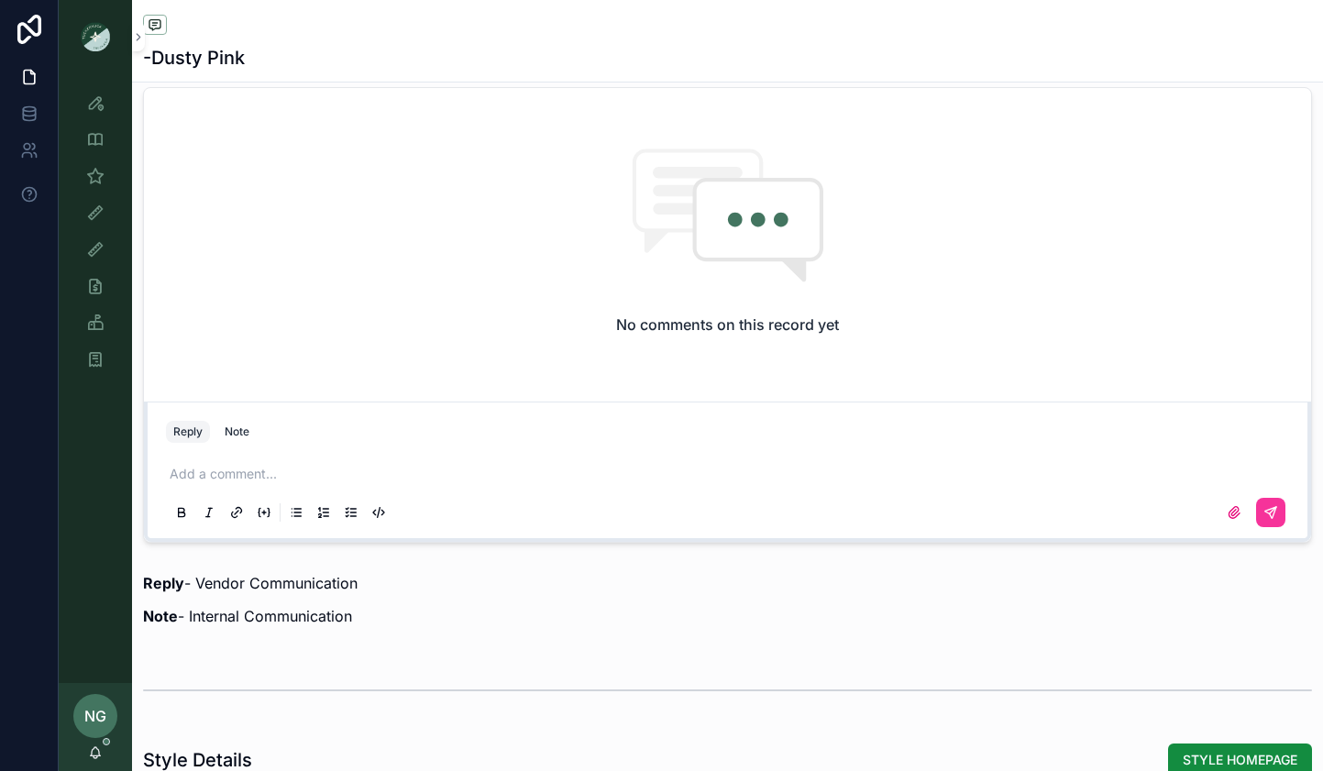
click at [410, 469] on p "scrollable content" at bounding box center [731, 474] width 1123 height 18
click at [1280, 512] on button "scrollable content" at bounding box center [1270, 512] width 29 height 29
